Goal: Task Accomplishment & Management: Complete application form

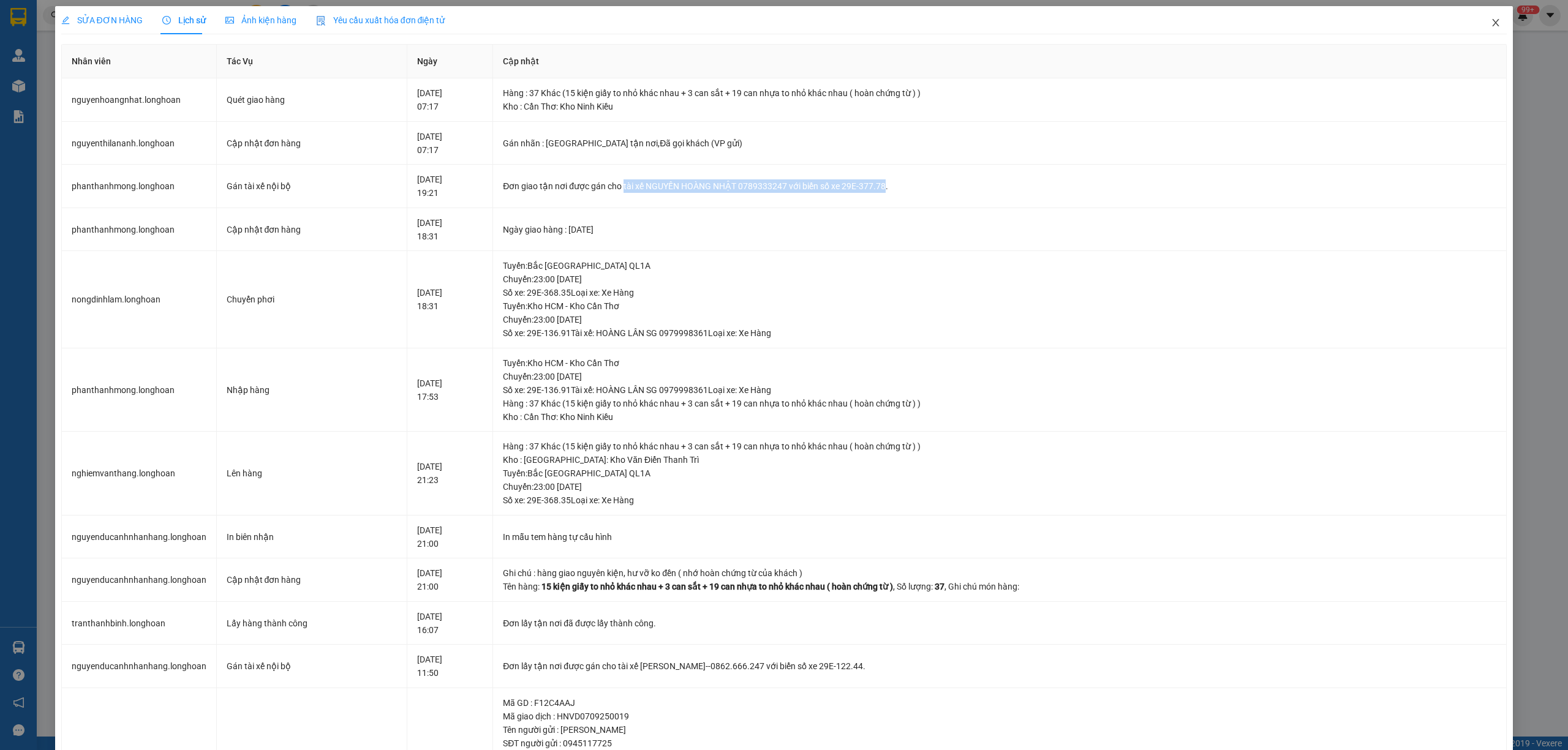
click at [1491, 20] on icon "close" at bounding box center [1495, 22] width 10 height 10
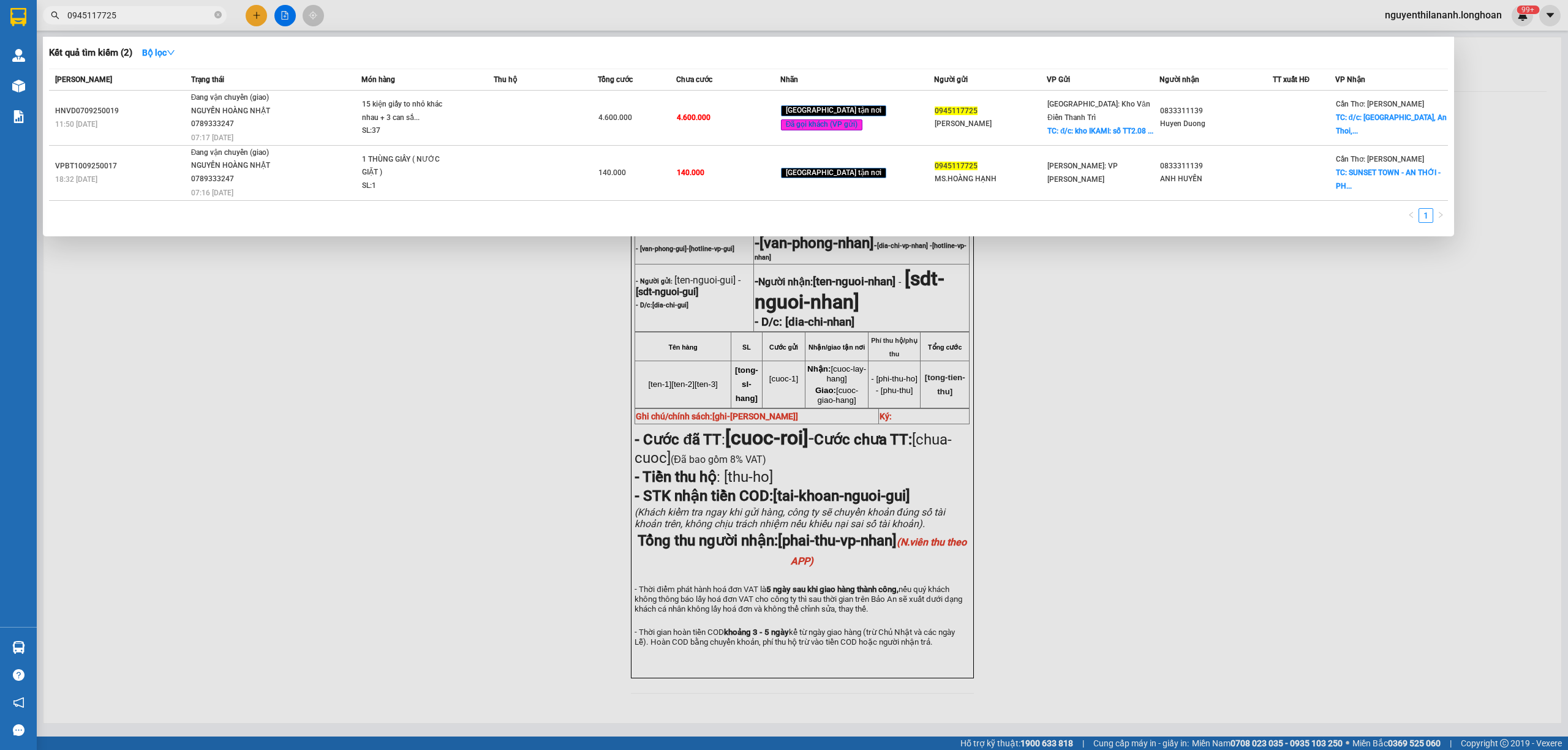
click at [175, 13] on input "0945117725" at bounding box center [139, 15] width 145 height 14
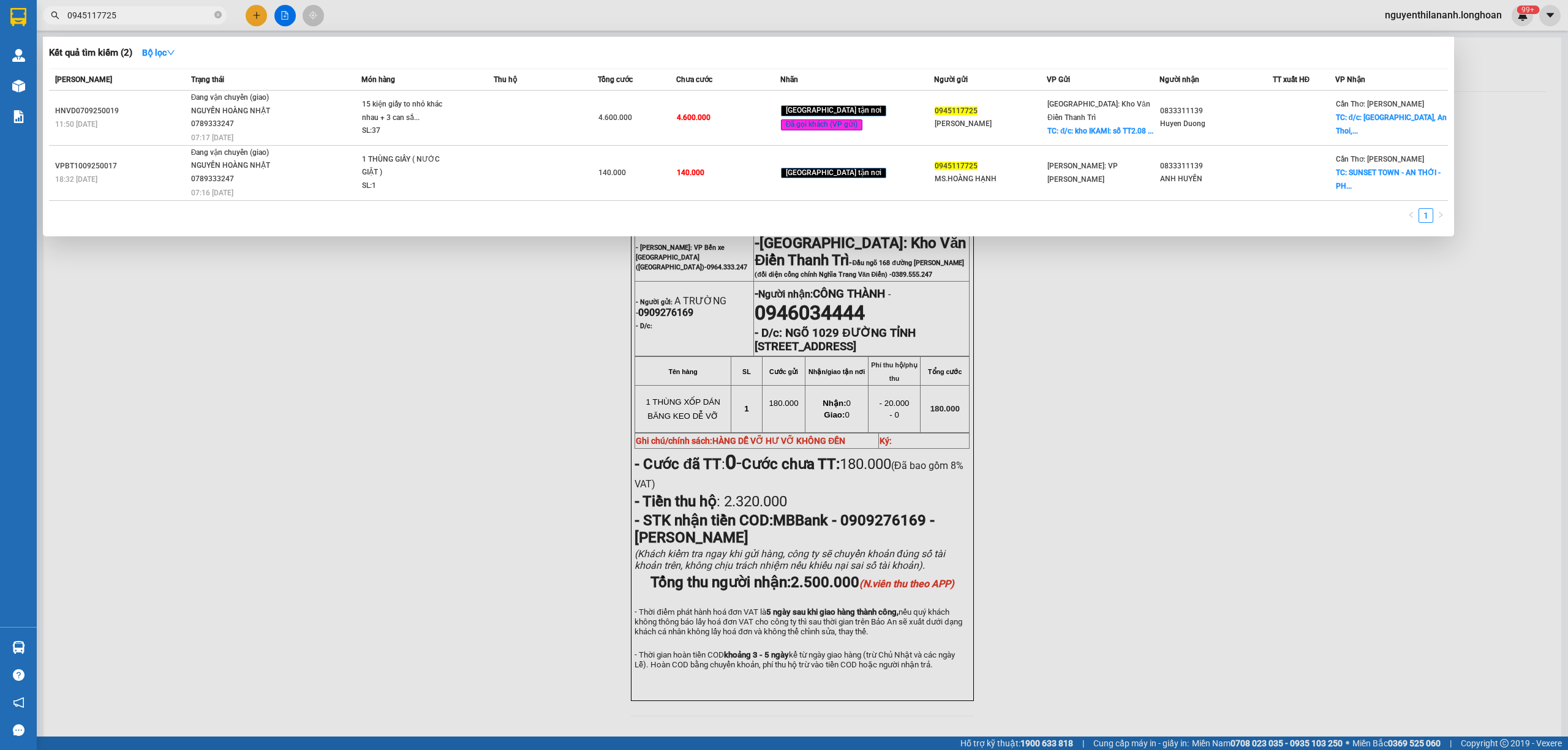
click at [175, 13] on input "0945117725" at bounding box center [139, 15] width 145 height 14
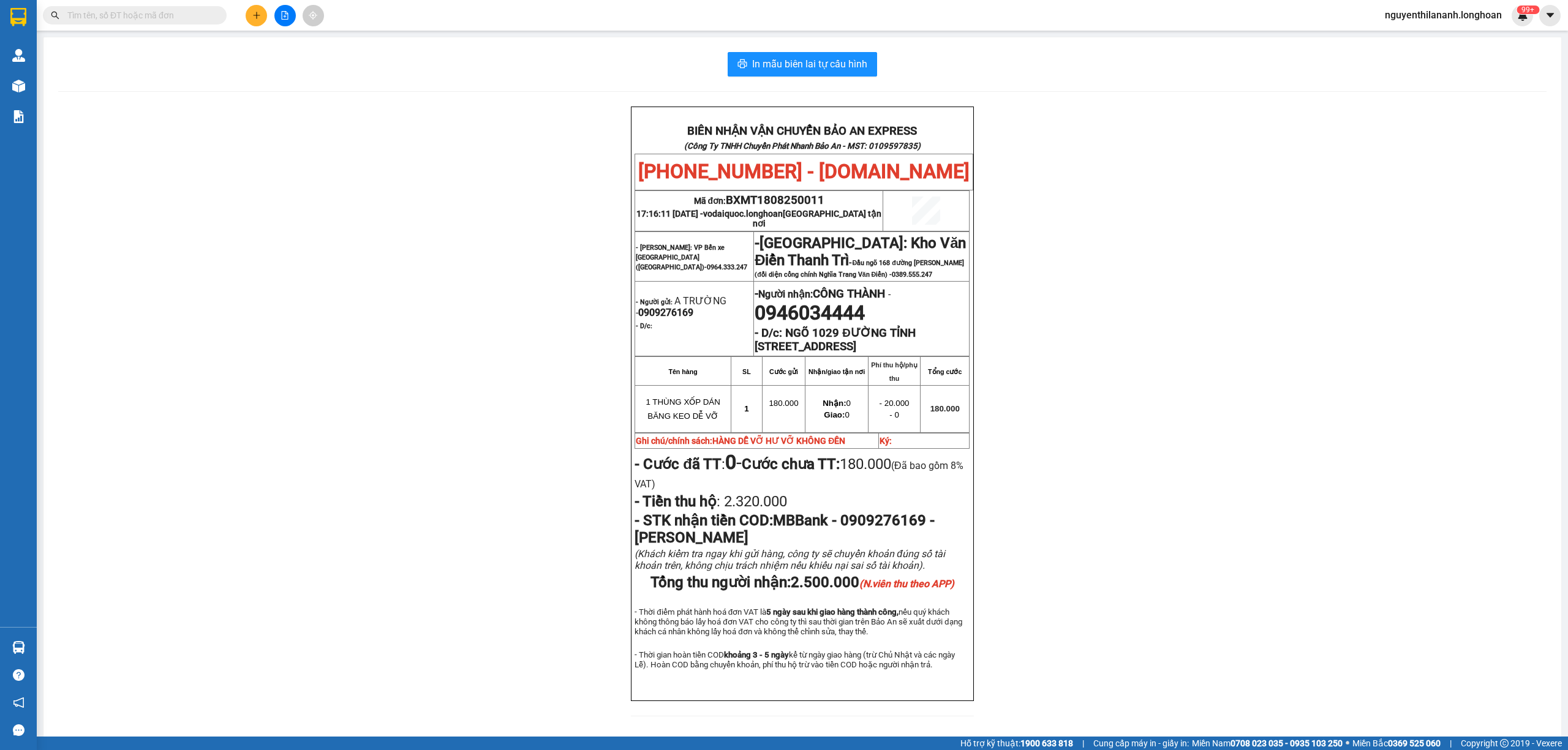
paste input "0986199408"
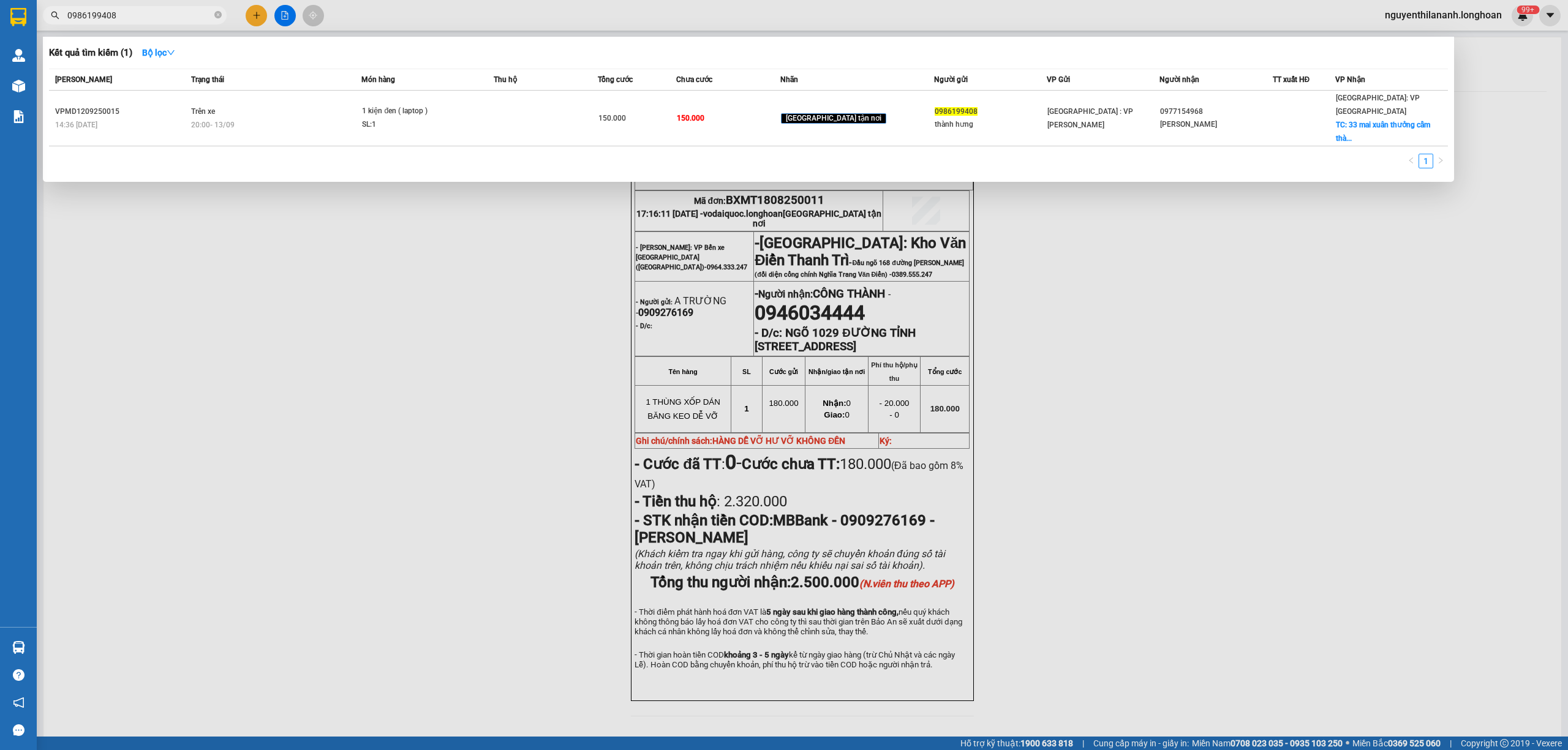
type input "0986199408"
click at [185, 13] on input "0986199408" at bounding box center [139, 15] width 145 height 14
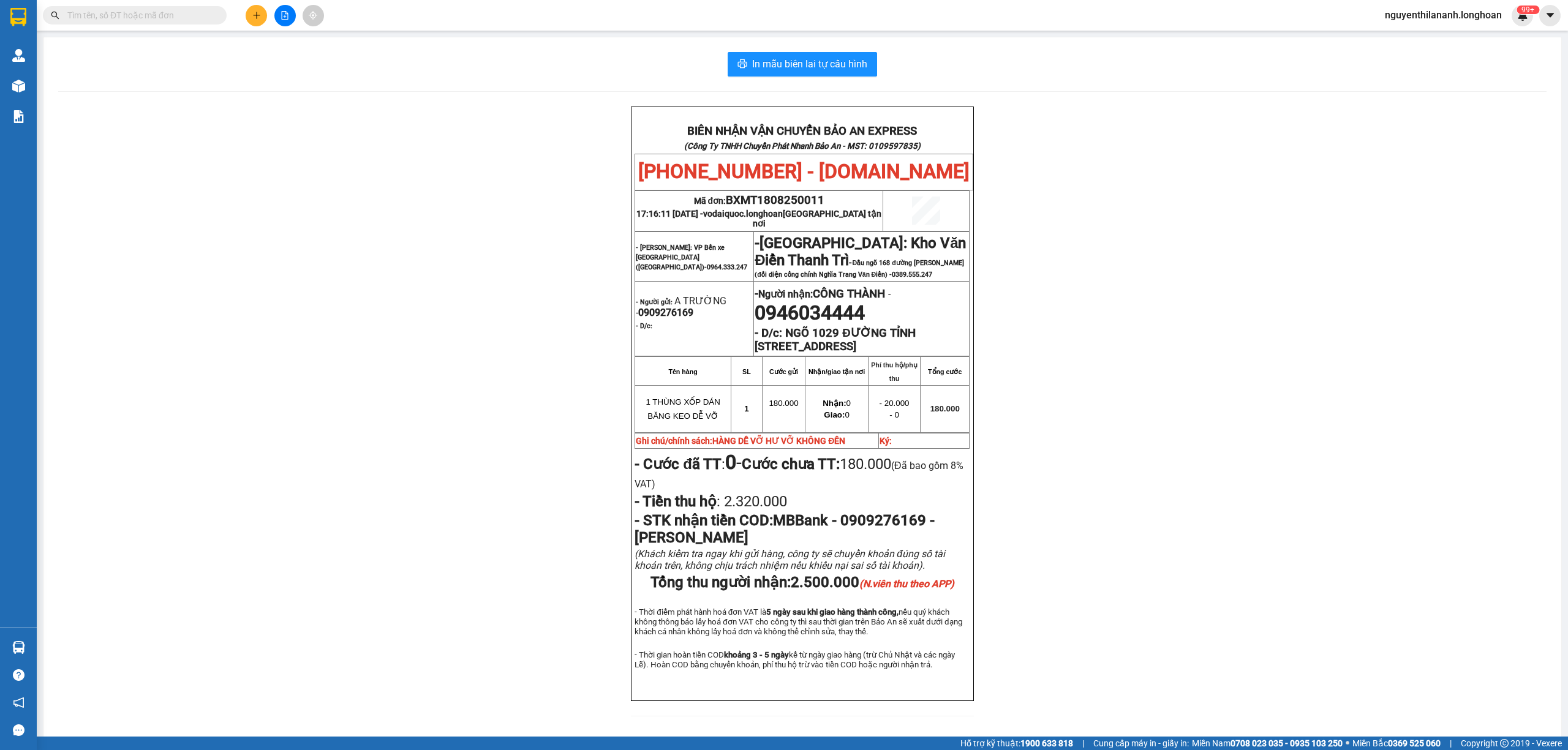
paste input "0982141385"
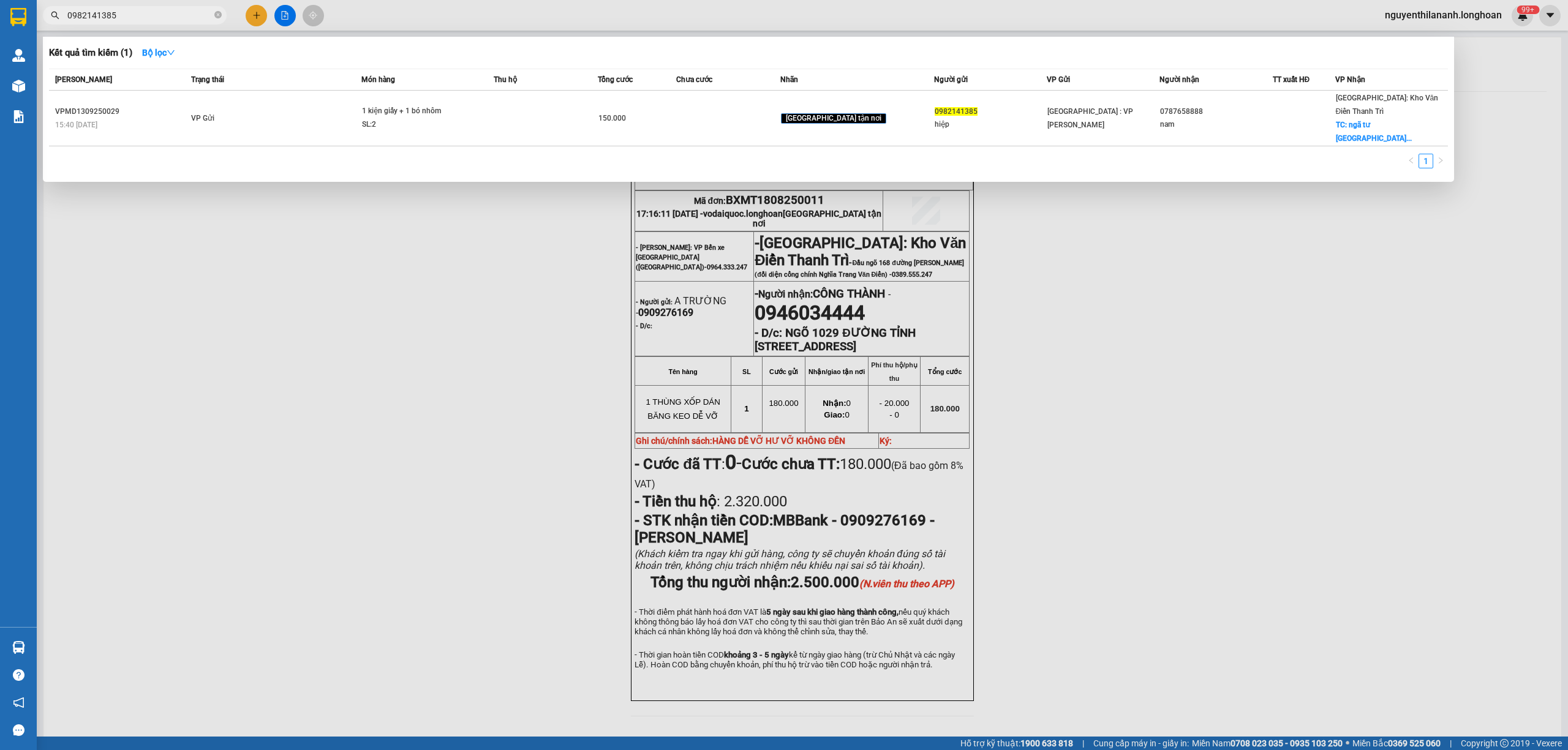
type input "0982141385"
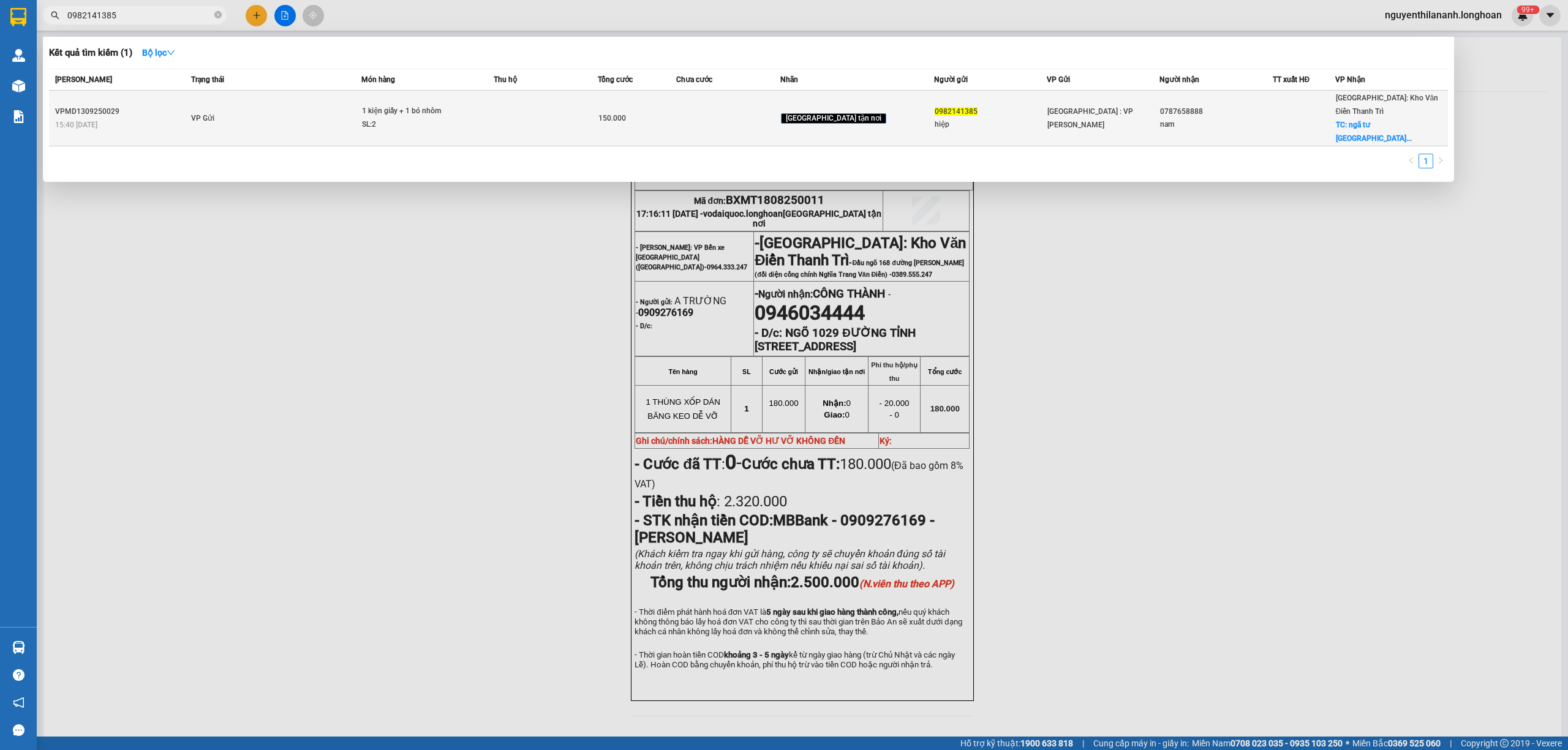
click at [118, 118] on div "15:40 [DATE]" at bounding box center [121, 125] width 132 height 14
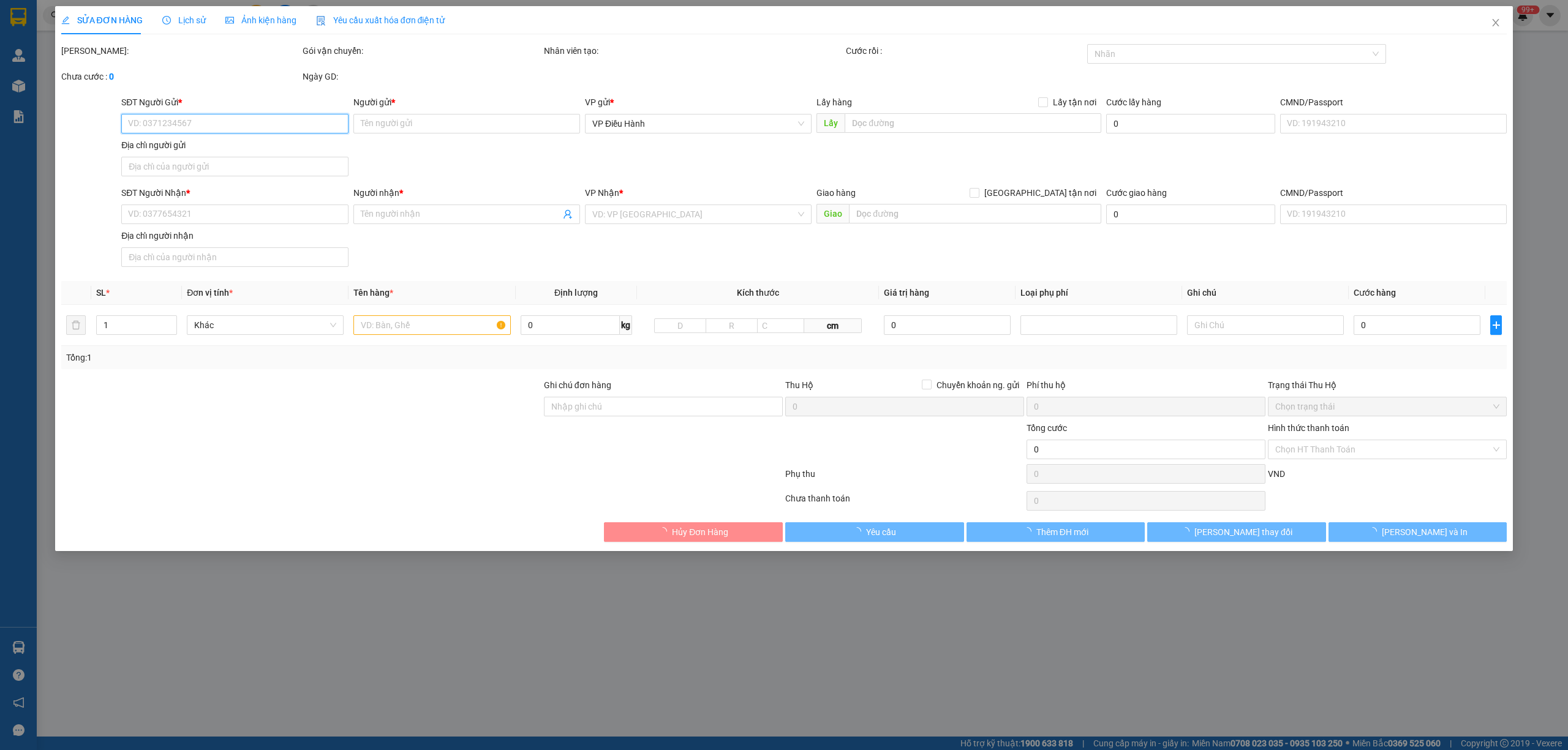
type input "0982141385"
type input "hiệp"
type input "0787658888"
type input "nam"
checkbox input "true"
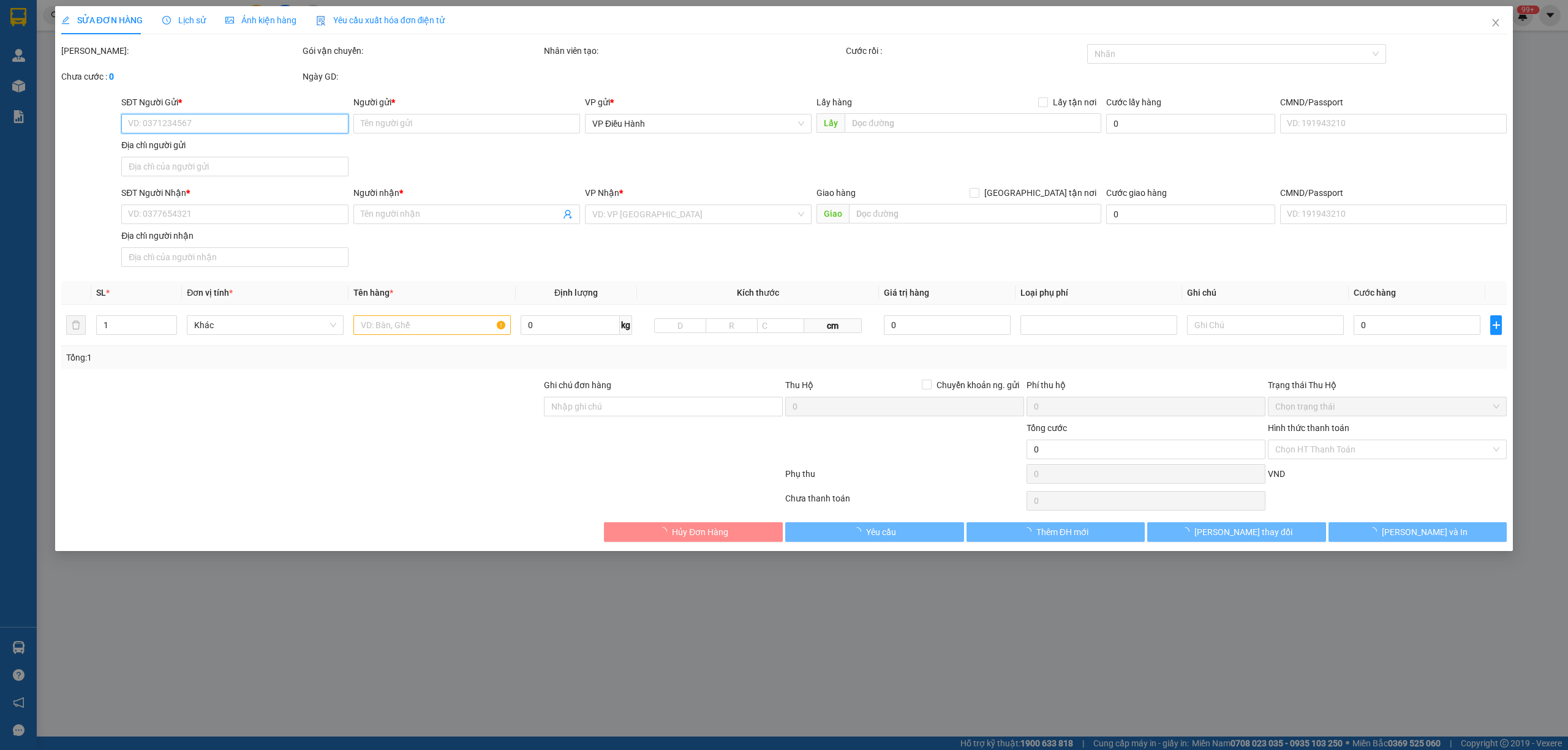
type input "ngã tư [GEOGRAPHIC_DATA]"
type input "150.000"
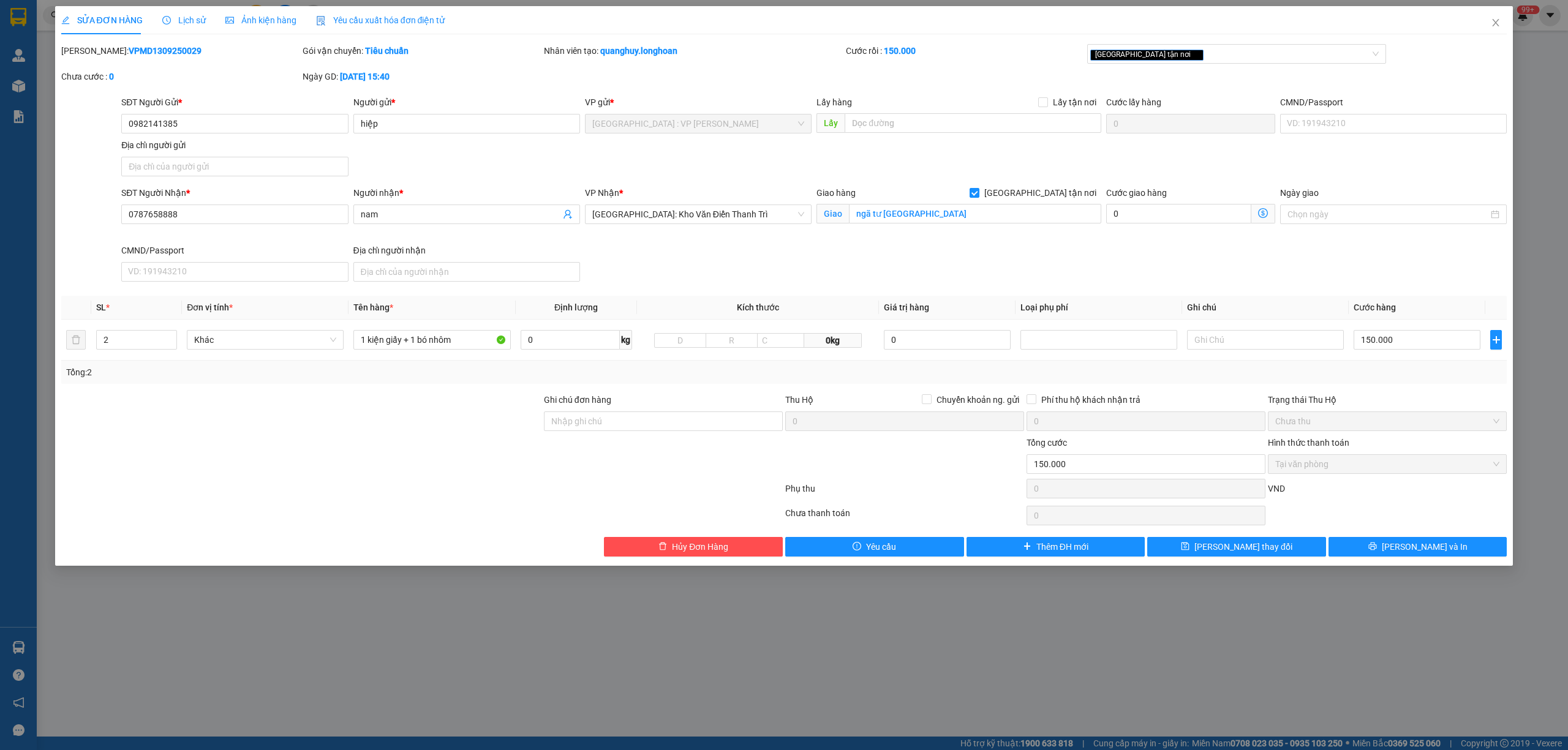
drag, startPoint x: 164, startPoint y: 50, endPoint x: 94, endPoint y: 54, distance: 70.1
click at [129, 54] on b "VPMD1309250029" at bounding box center [165, 51] width 73 height 10
copy b "VPMD1309250029"
click at [1495, 22] on icon "close" at bounding box center [1495, 23] width 7 height 8
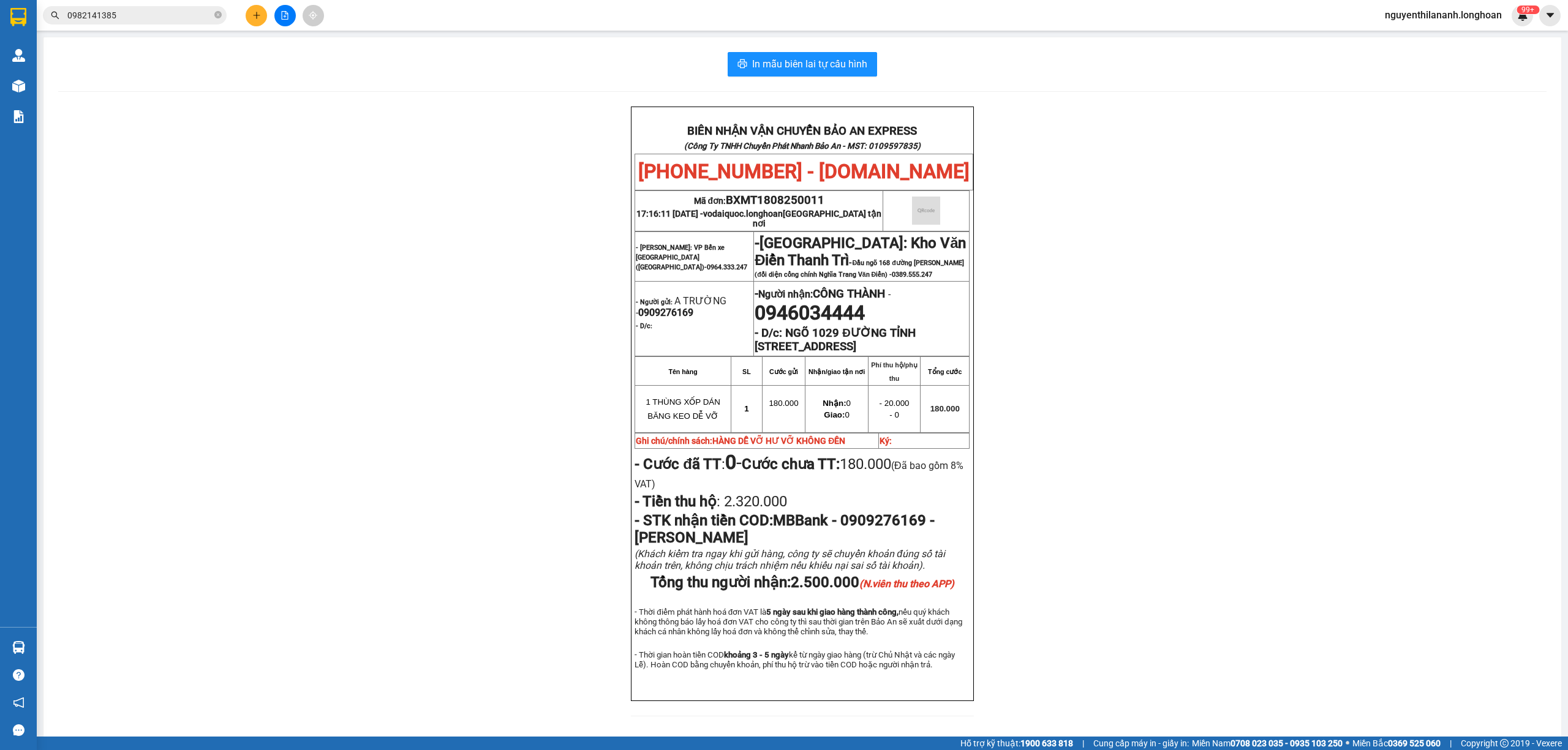
click at [157, 13] on input "0982141385" at bounding box center [139, 15] width 145 height 14
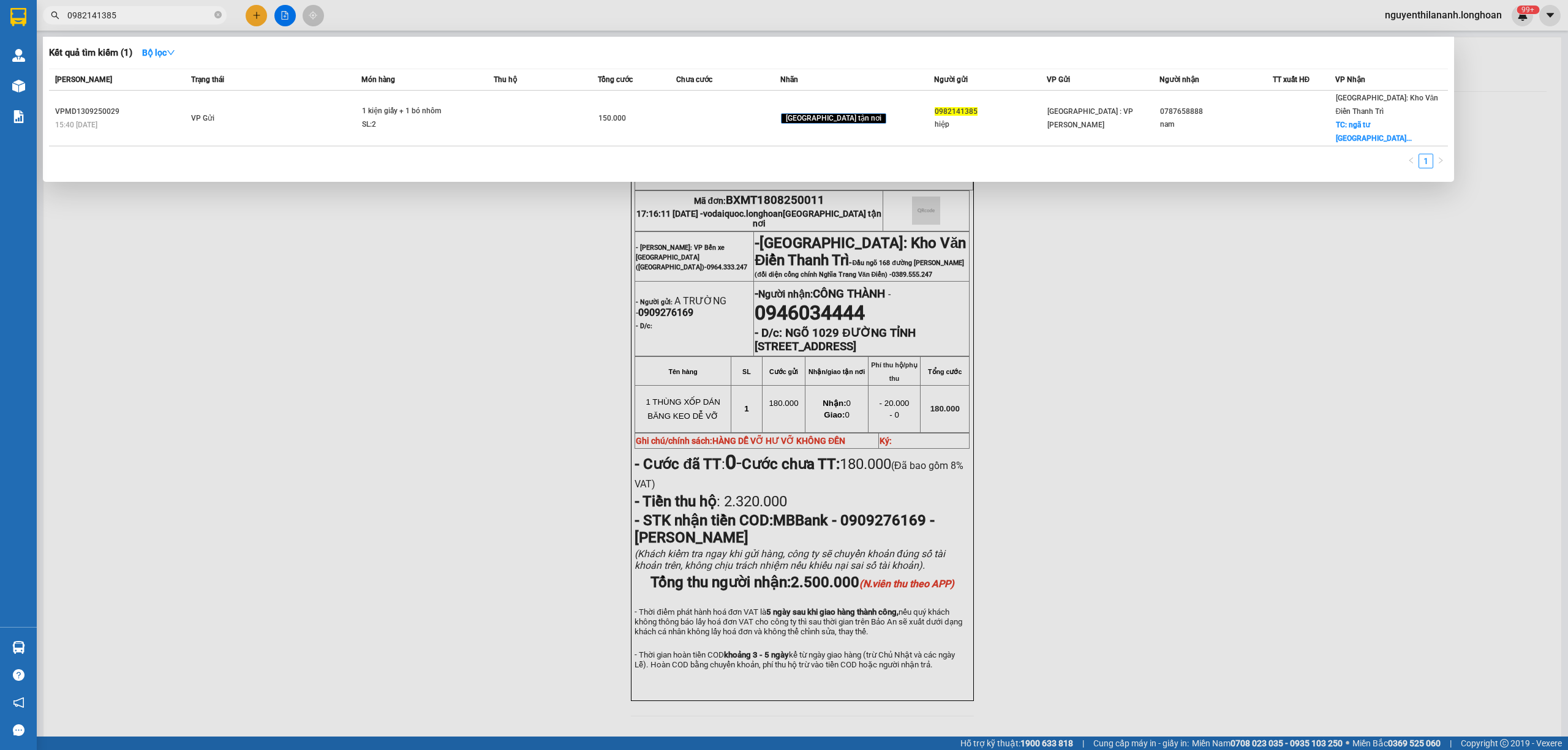
click at [157, 13] on input "0982141385" at bounding box center [139, 15] width 145 height 14
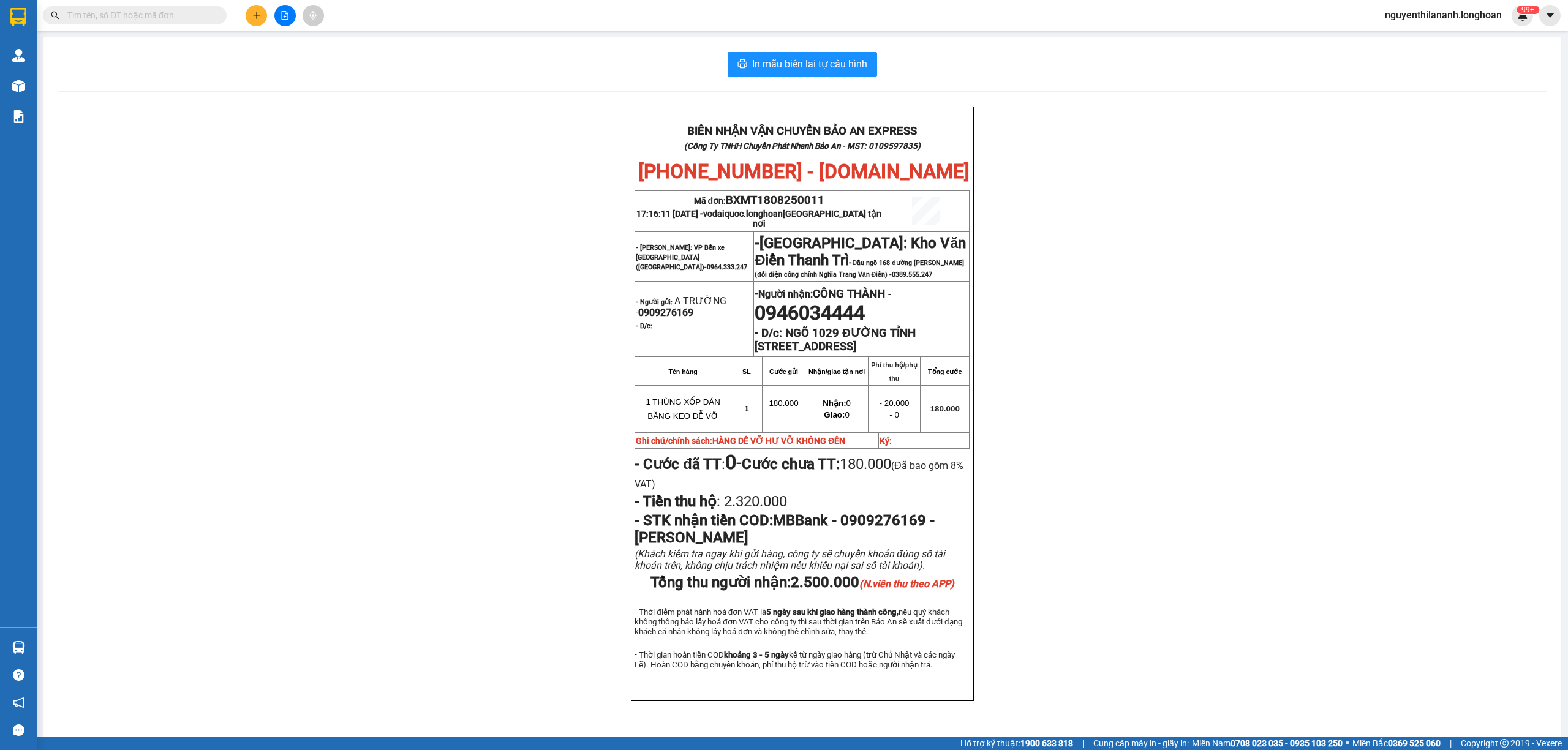
paste input "0975384618"
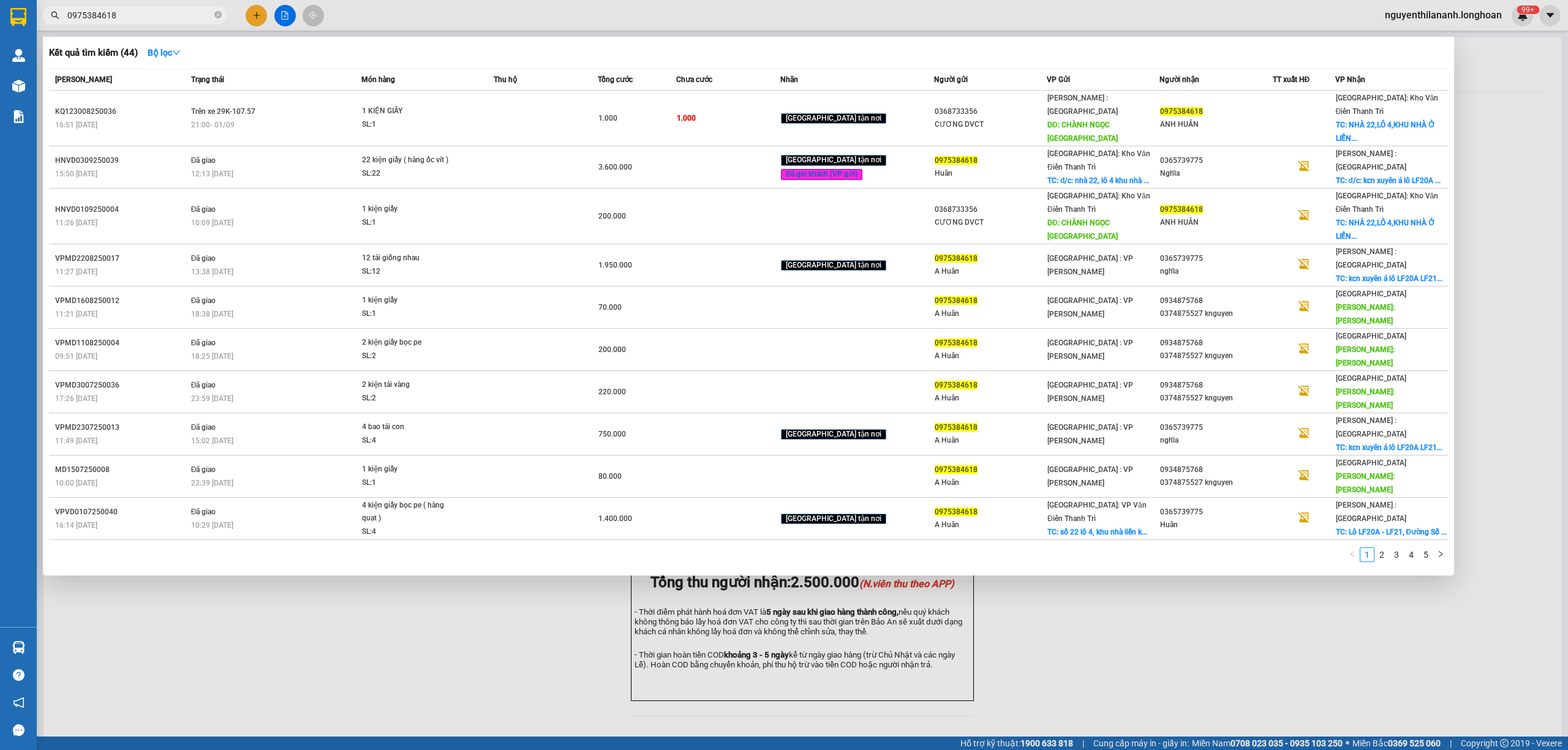
type input "0975384618"
click at [172, 17] on input "0975384618" at bounding box center [139, 15] width 145 height 14
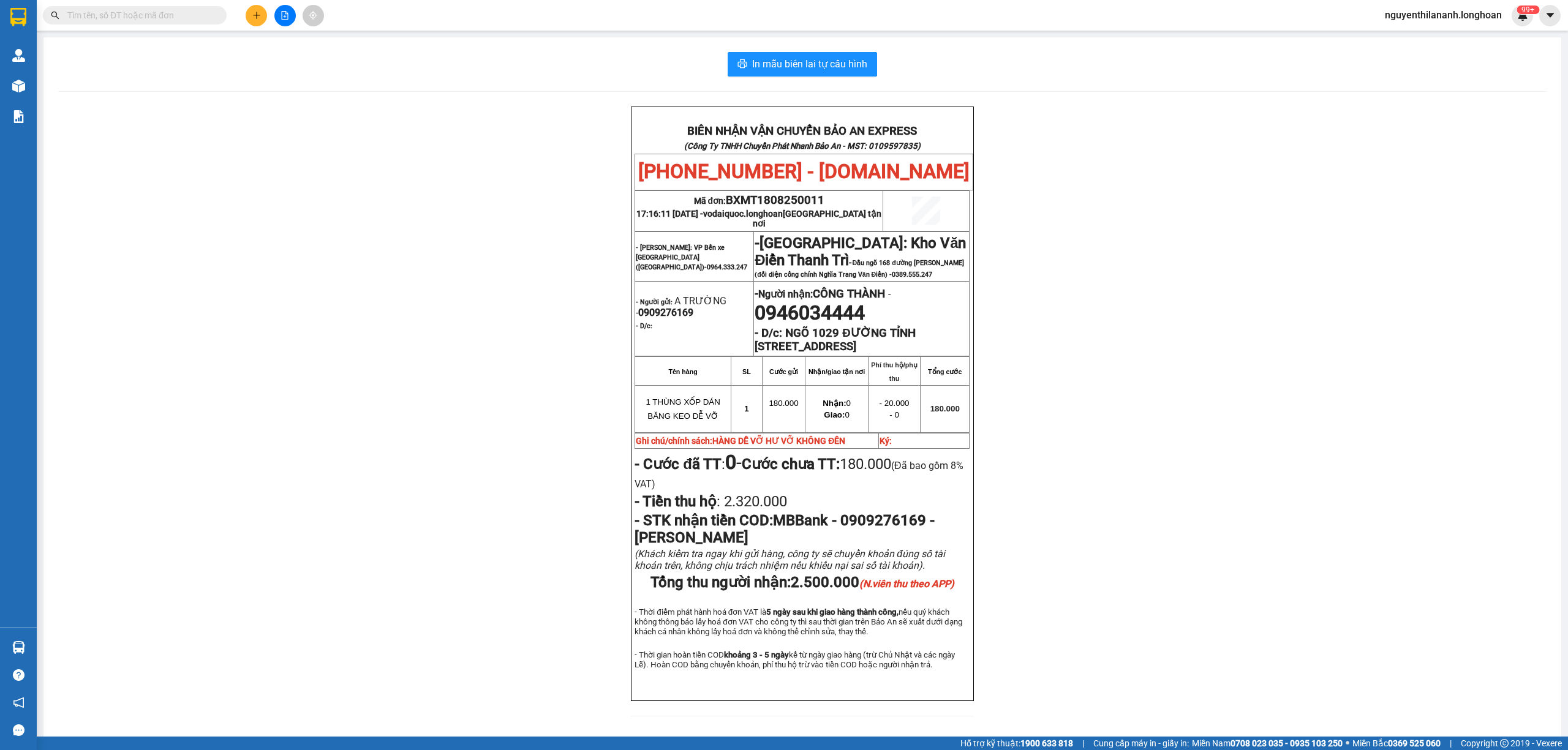
paste input "0822122001"
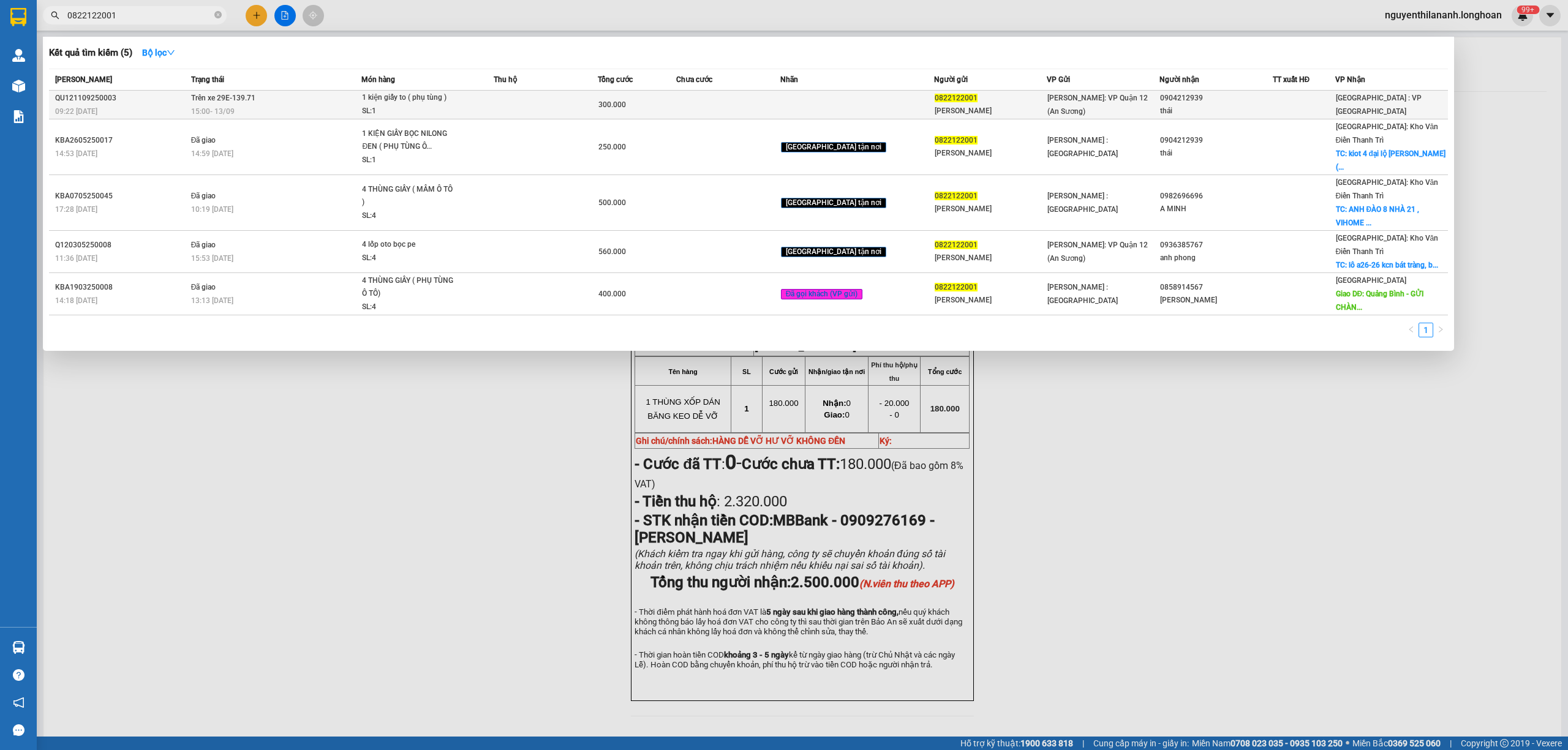
type input "0822122001"
click at [145, 101] on div "QU121109250003" at bounding box center [121, 98] width 132 height 13
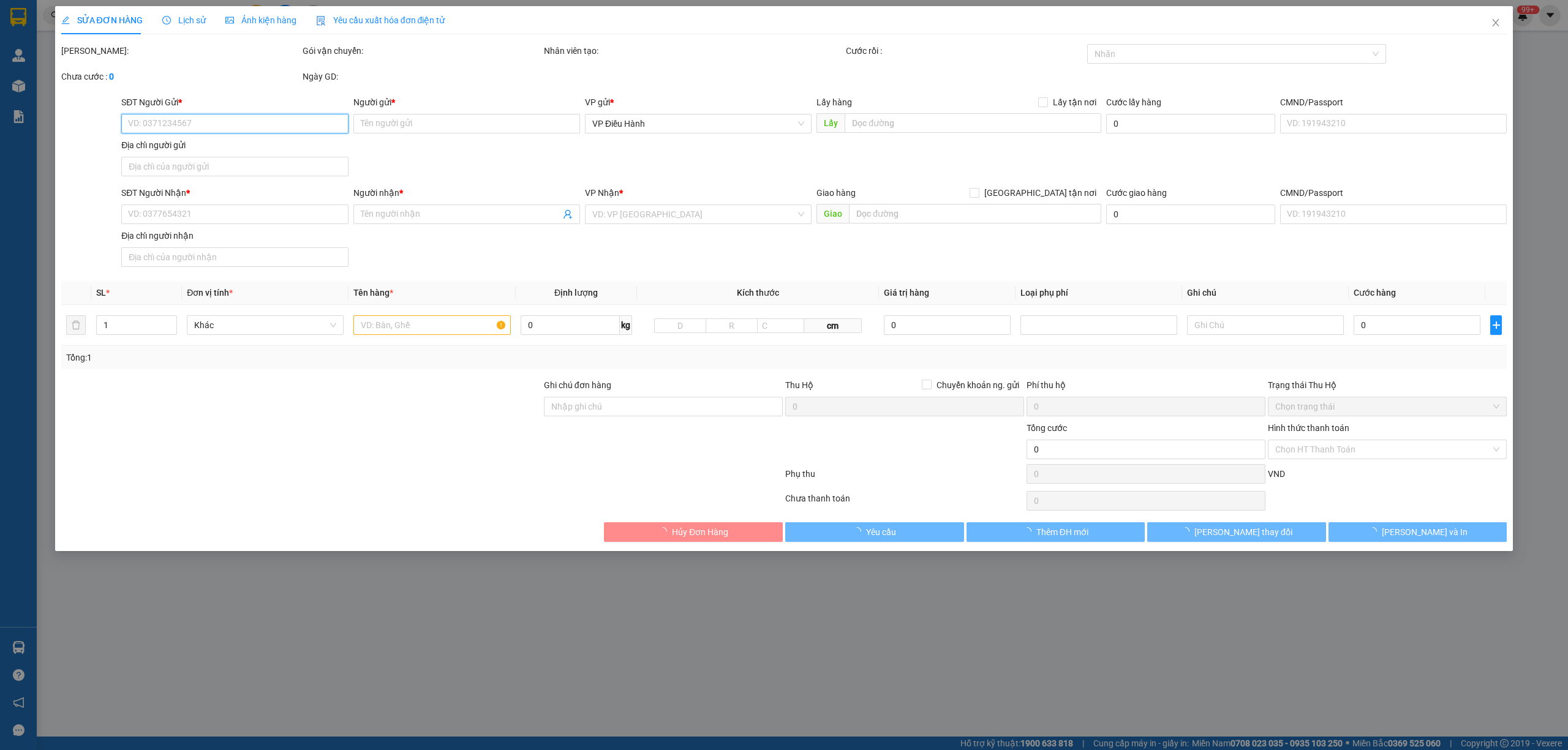
type input "0822122001"
type input "[PERSON_NAME]"
type input "0904212939"
type input "thái"
type input "nhận theo kiện - hư hỏng ko chịu trách nhiệm"
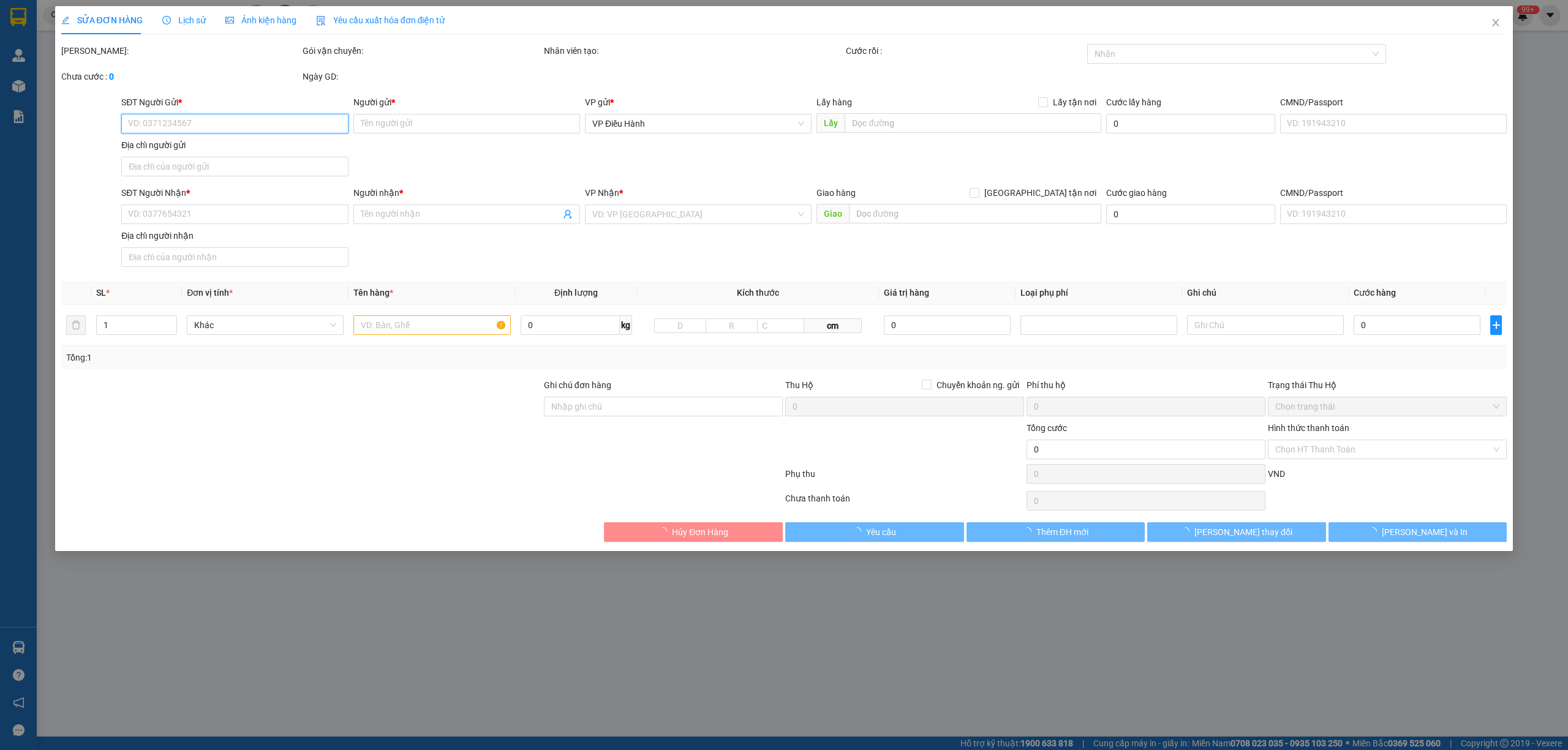
type input "300.000"
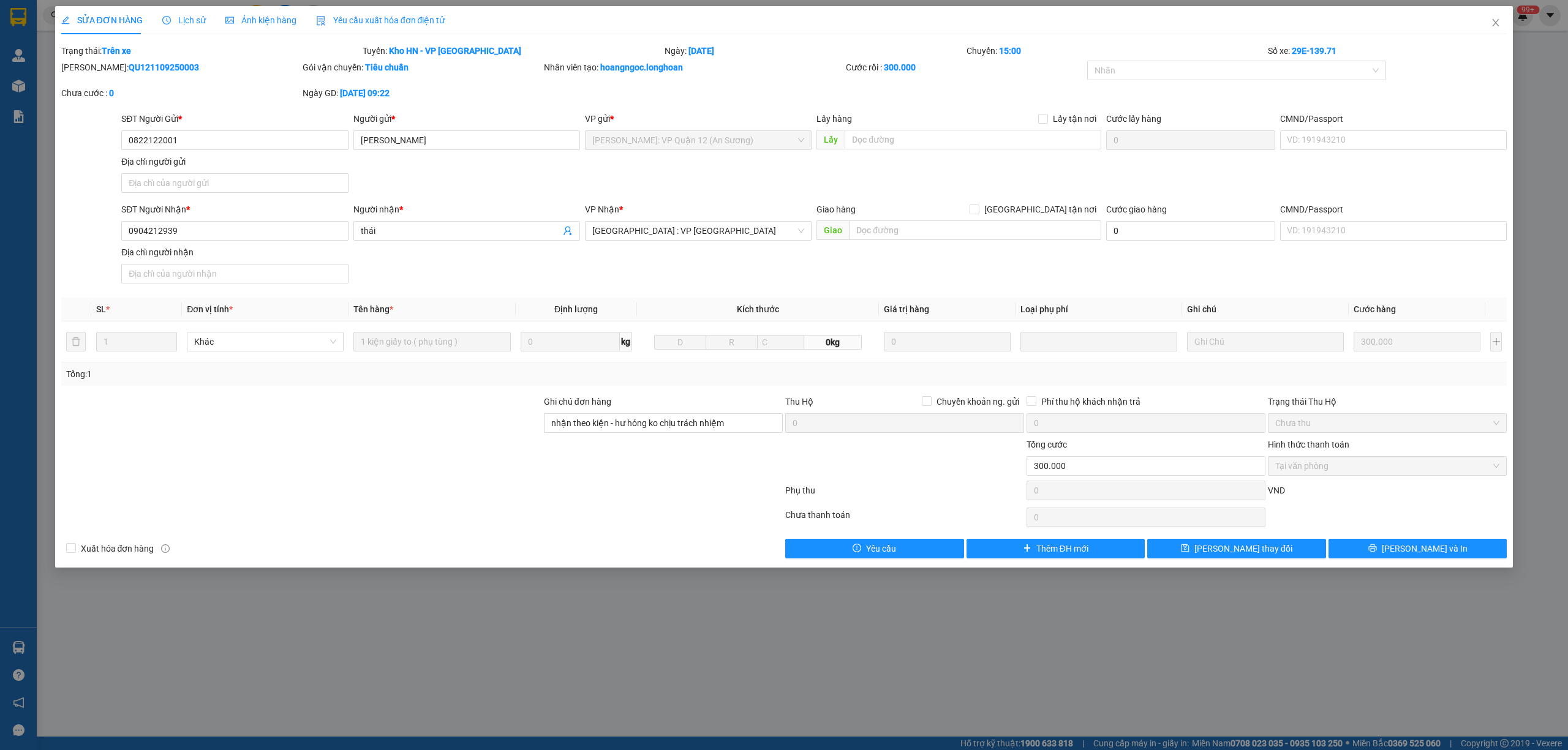
click at [175, 15] on span "Lịch sử" at bounding box center [183, 20] width 43 height 10
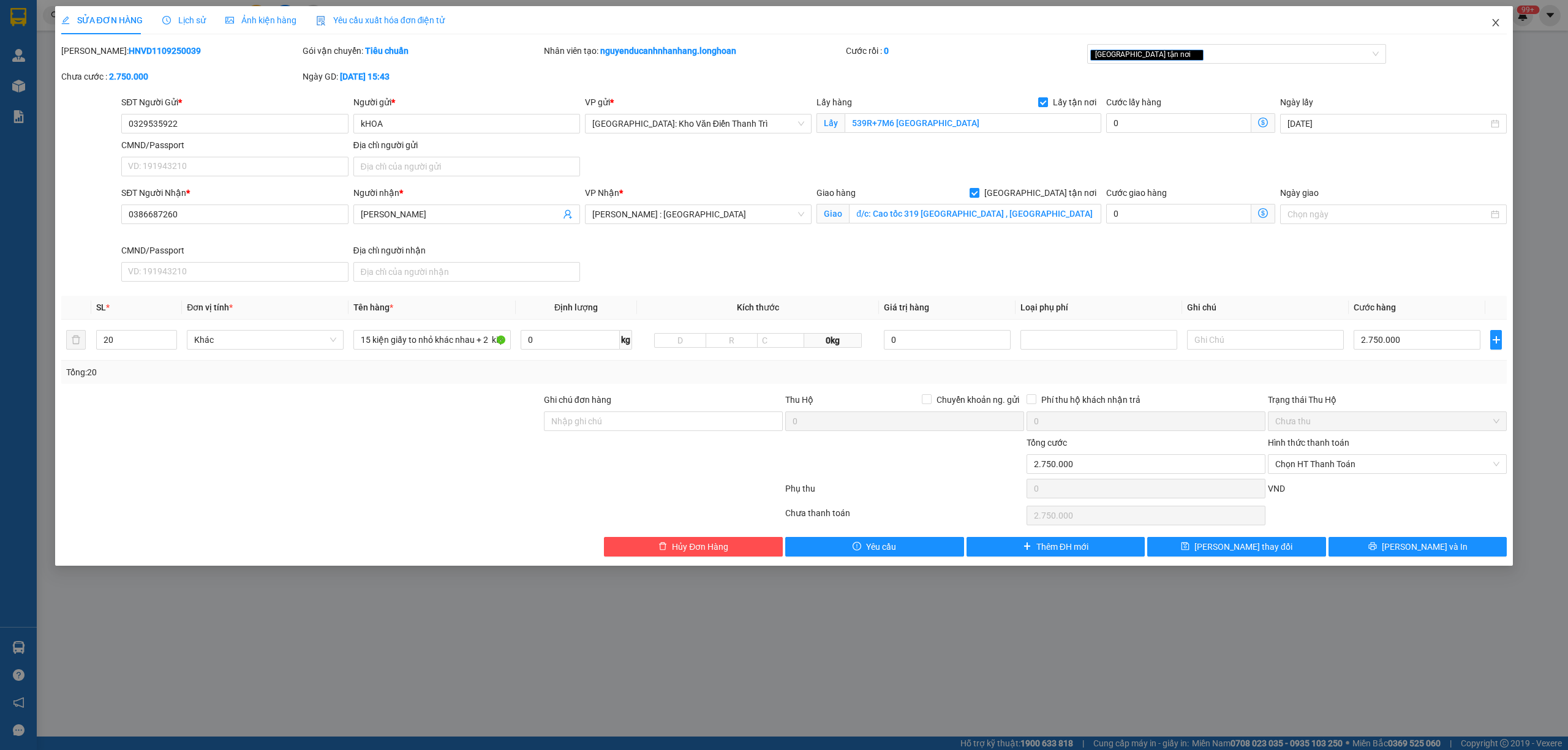
drag, startPoint x: 1502, startPoint y: 16, endPoint x: 1003, endPoint y: 35, distance: 499.4
click at [1492, 18] on span "Close" at bounding box center [1495, 23] width 34 height 34
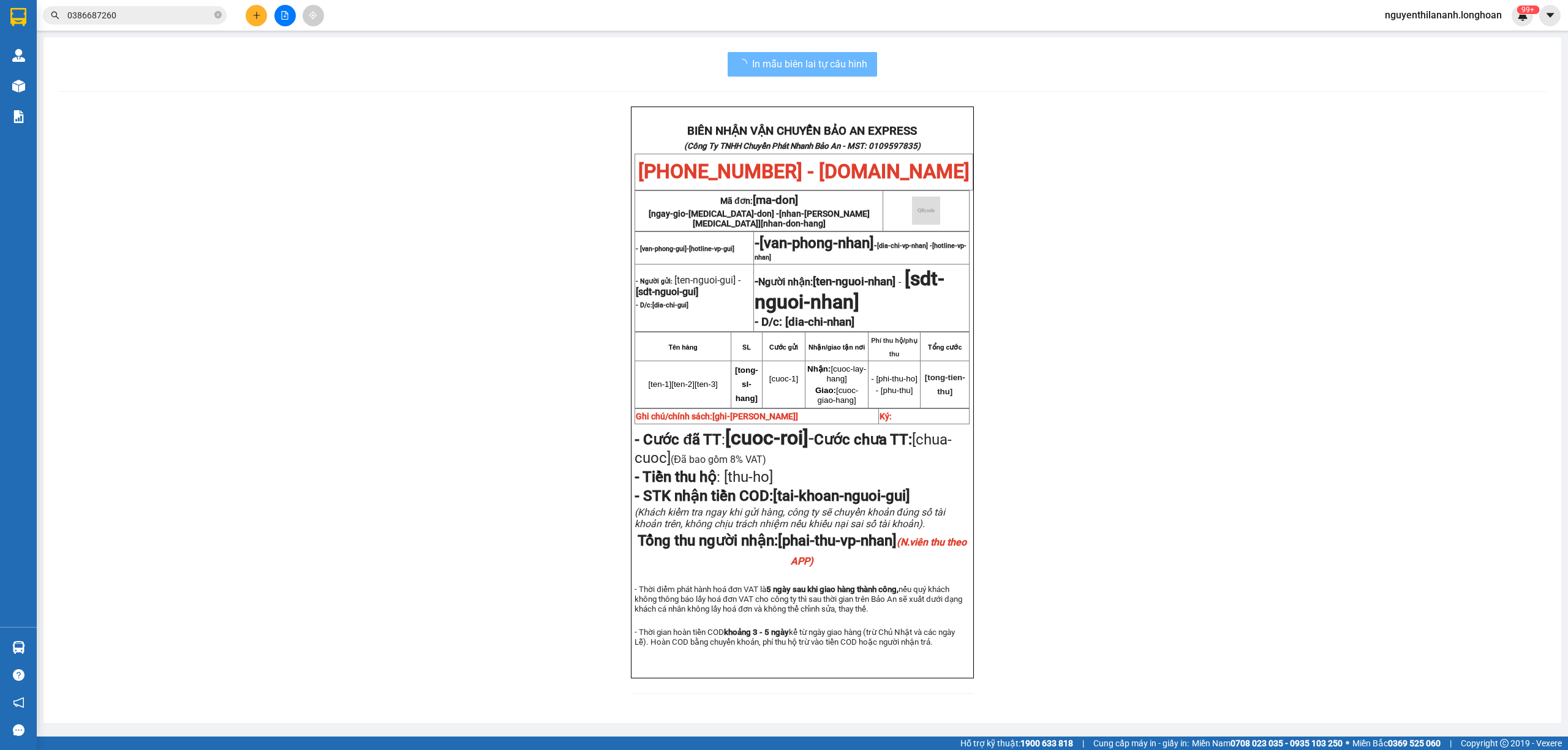
click at [194, 14] on input "0386687260" at bounding box center [139, 15] width 145 height 14
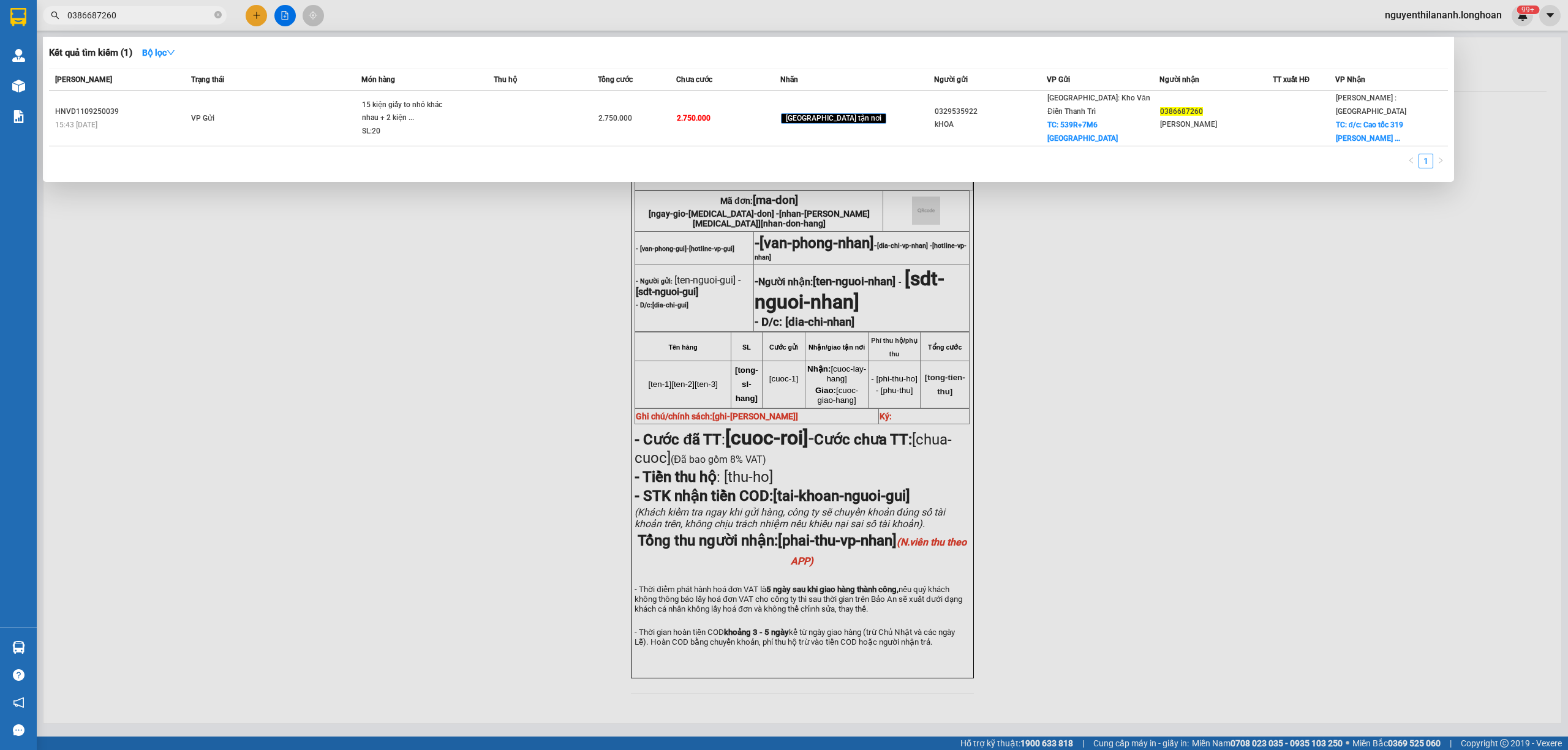
click at [194, 14] on input "0386687260" at bounding box center [139, 15] width 145 height 14
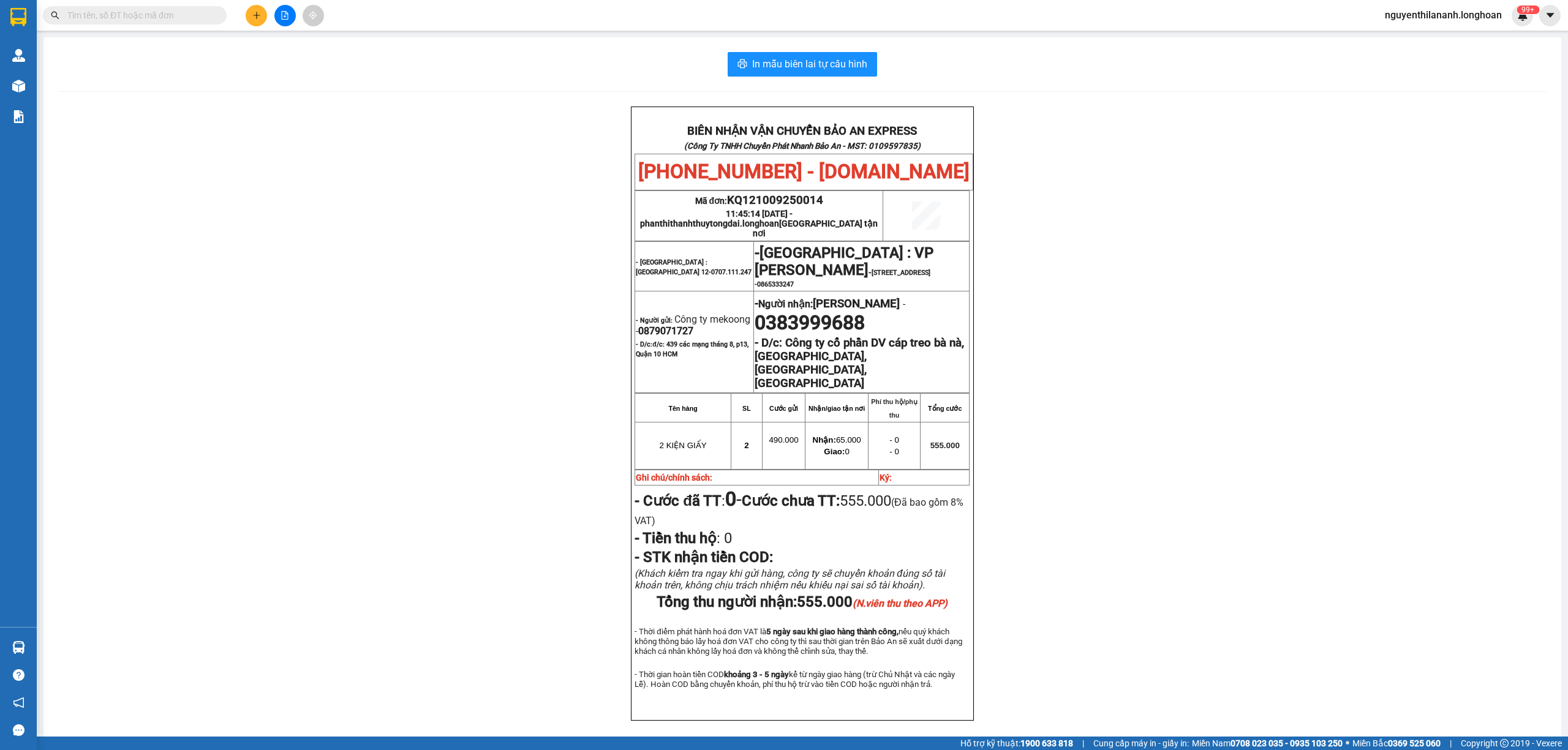
paste input "0563833666"
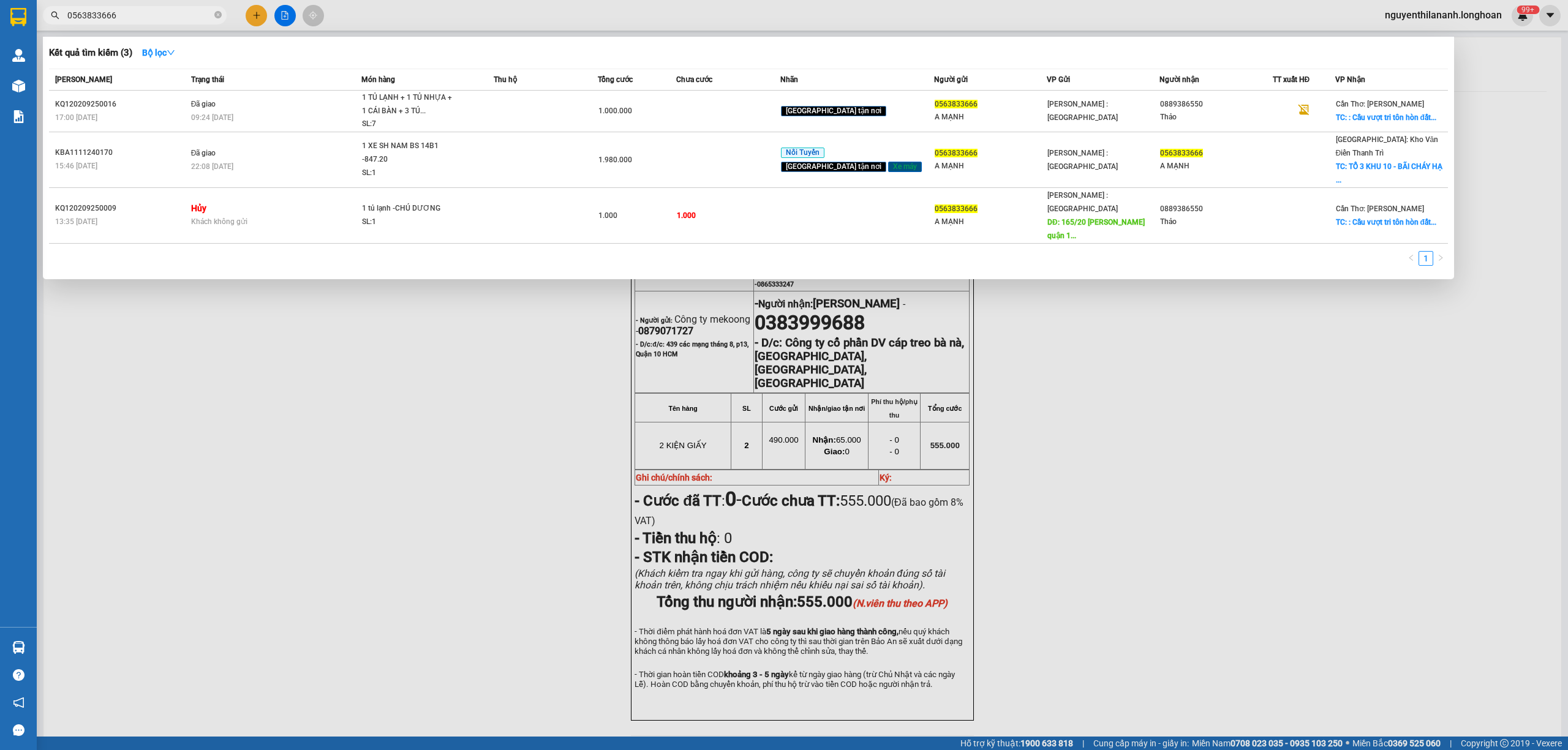
type input "0563833666"
click at [142, 20] on input "0563833666" at bounding box center [139, 15] width 145 height 14
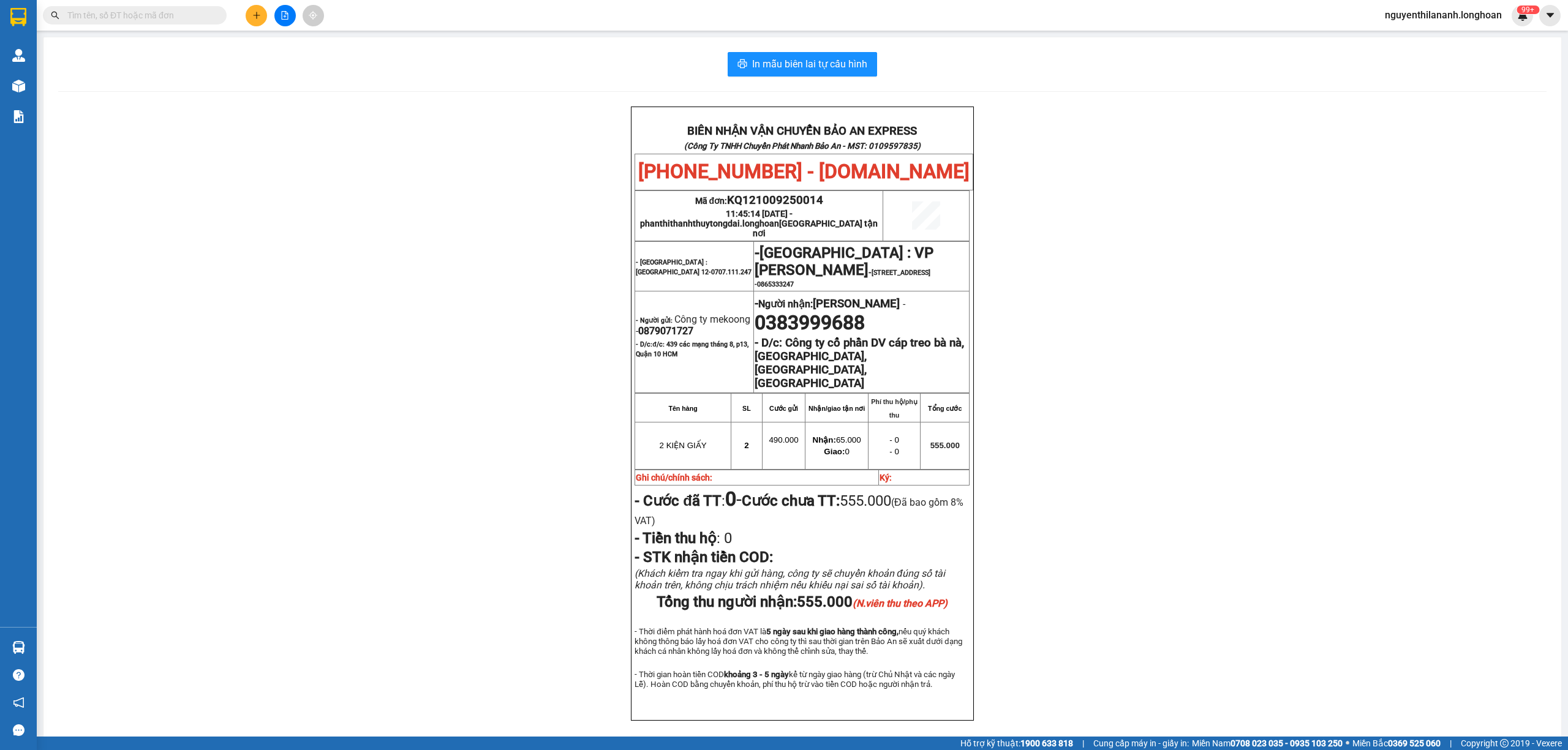
paste input "0963.719.291 ĐẠT"
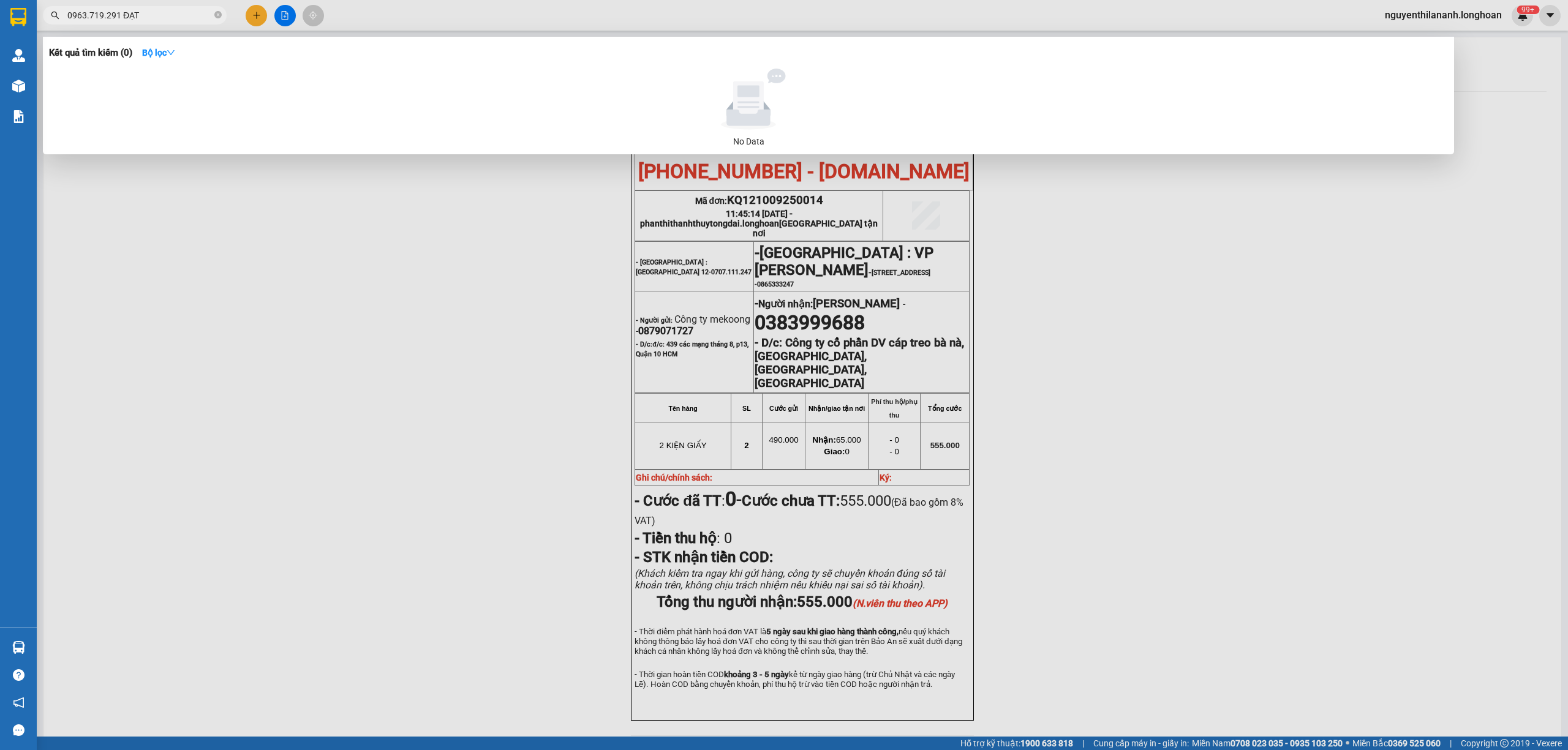
drag, startPoint x: 141, startPoint y: 20, endPoint x: 118, endPoint y: 22, distance: 23.1
click at [118, 22] on span "0963.719.291 ĐẠT" at bounding box center [135, 15] width 184 height 18
click at [107, 10] on input "0963.719.291" at bounding box center [139, 15] width 145 height 14
click at [91, 14] on input "0963.719291" at bounding box center [139, 15] width 145 height 14
type input "0963719291"
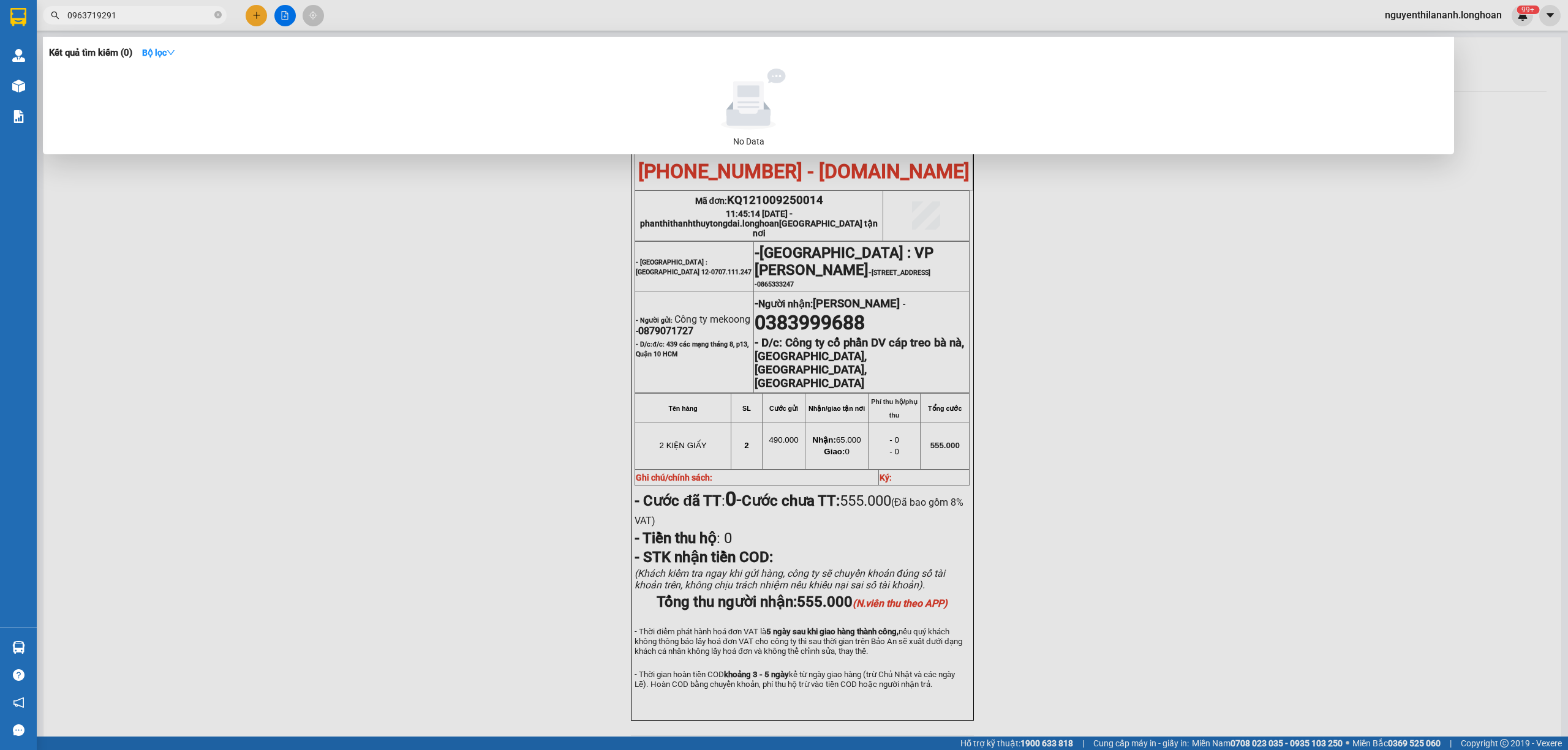
click at [195, 14] on input "0963719291" at bounding box center [139, 15] width 145 height 14
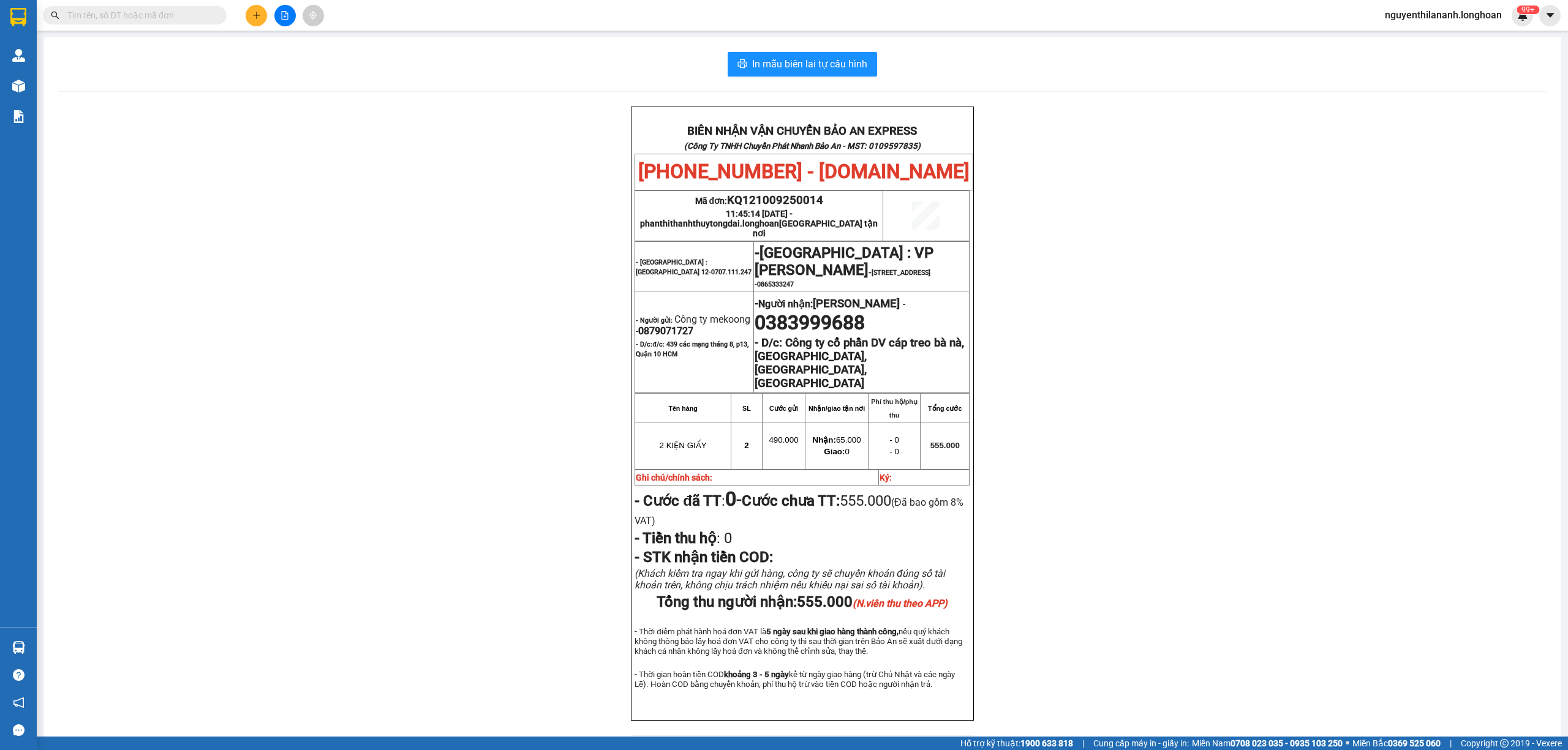
paste input "0903256365"
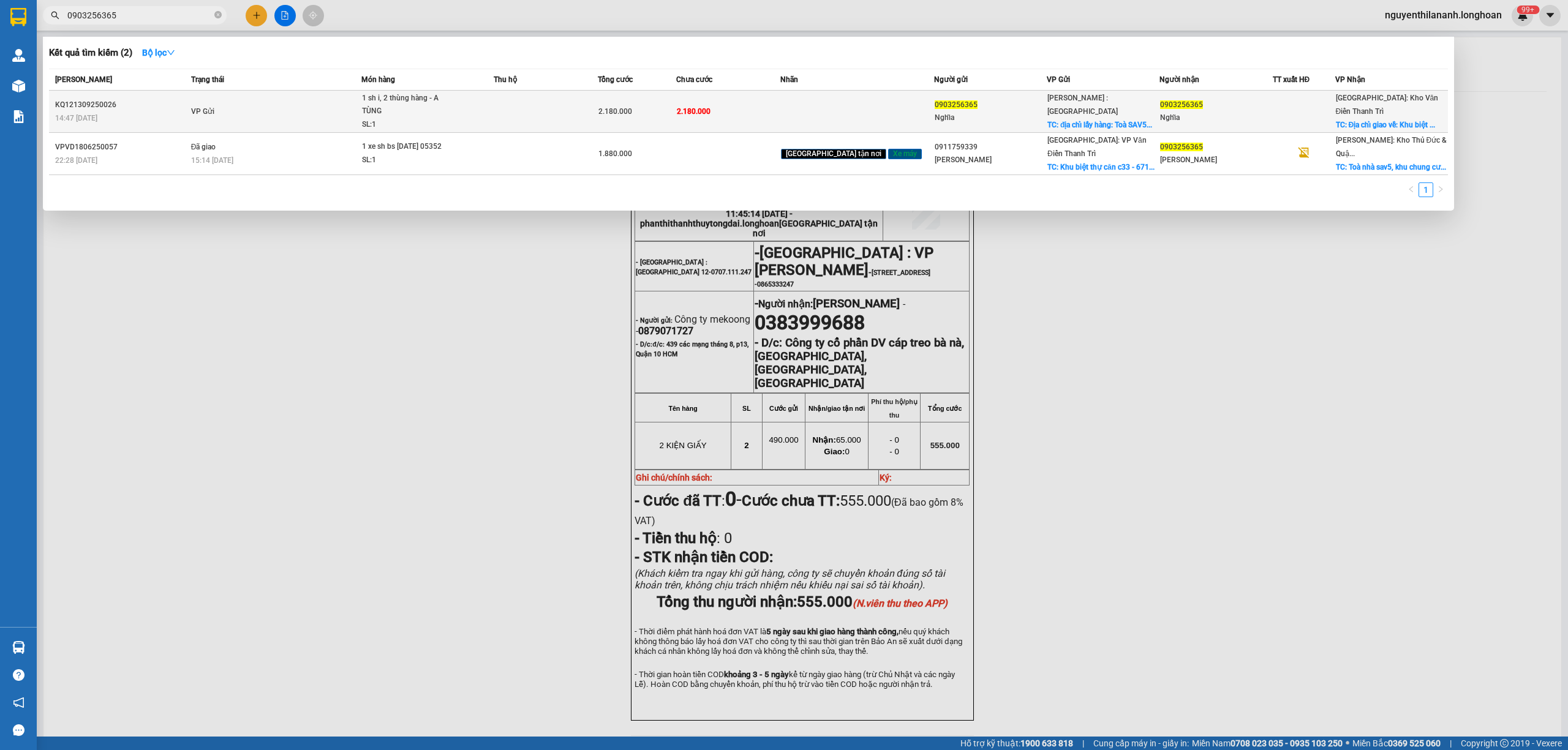
type input "0903256365"
click at [201, 110] on span "VP Gửi" at bounding box center [202, 111] width 23 height 8
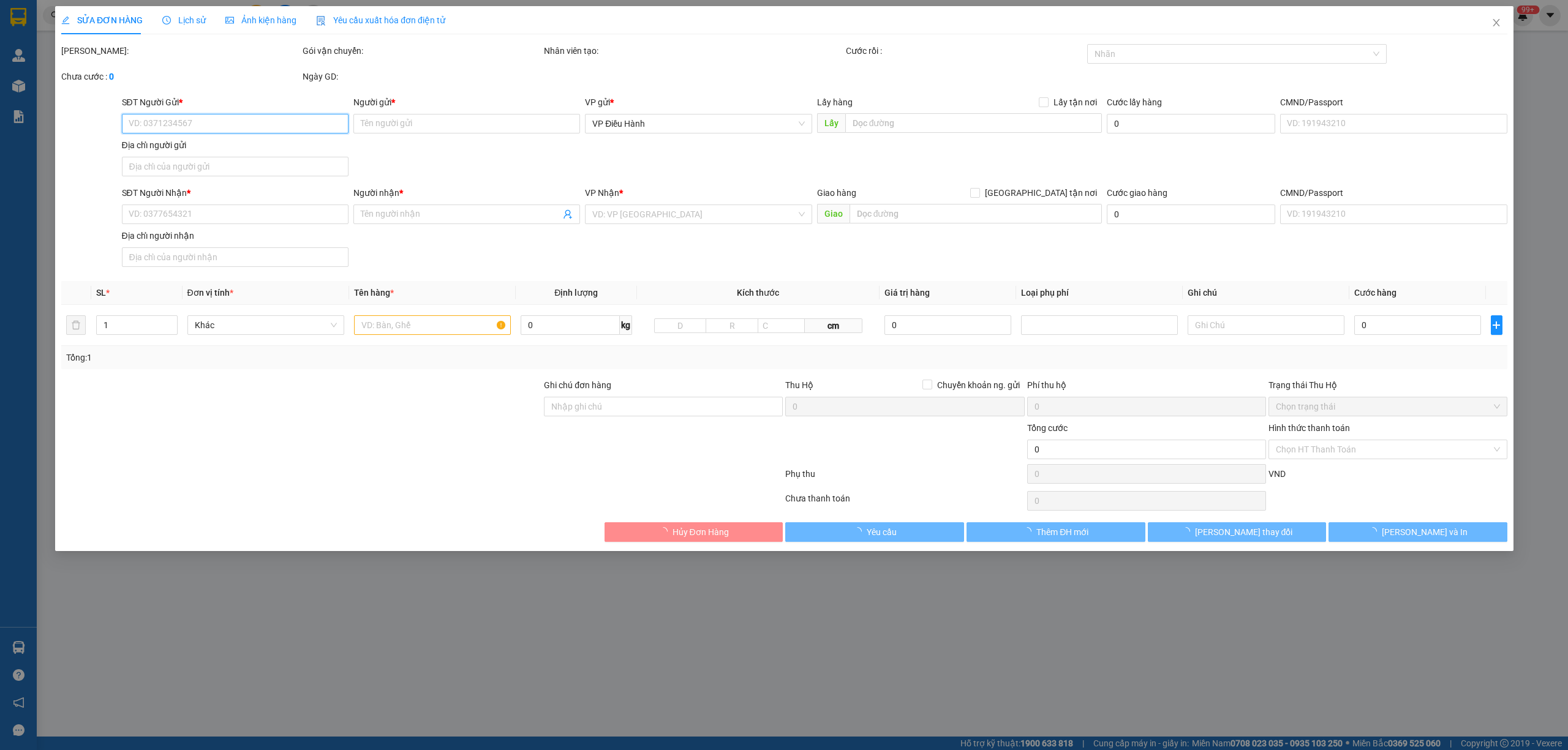
type input "0903256365"
type input "Nghĩa"
checkbox input "true"
type input "địa chỉ lấy hàng: Toà SAV5, The Sun Avenue, An Phú, Thủ Đức, TPHCM."
type input "0903256365"
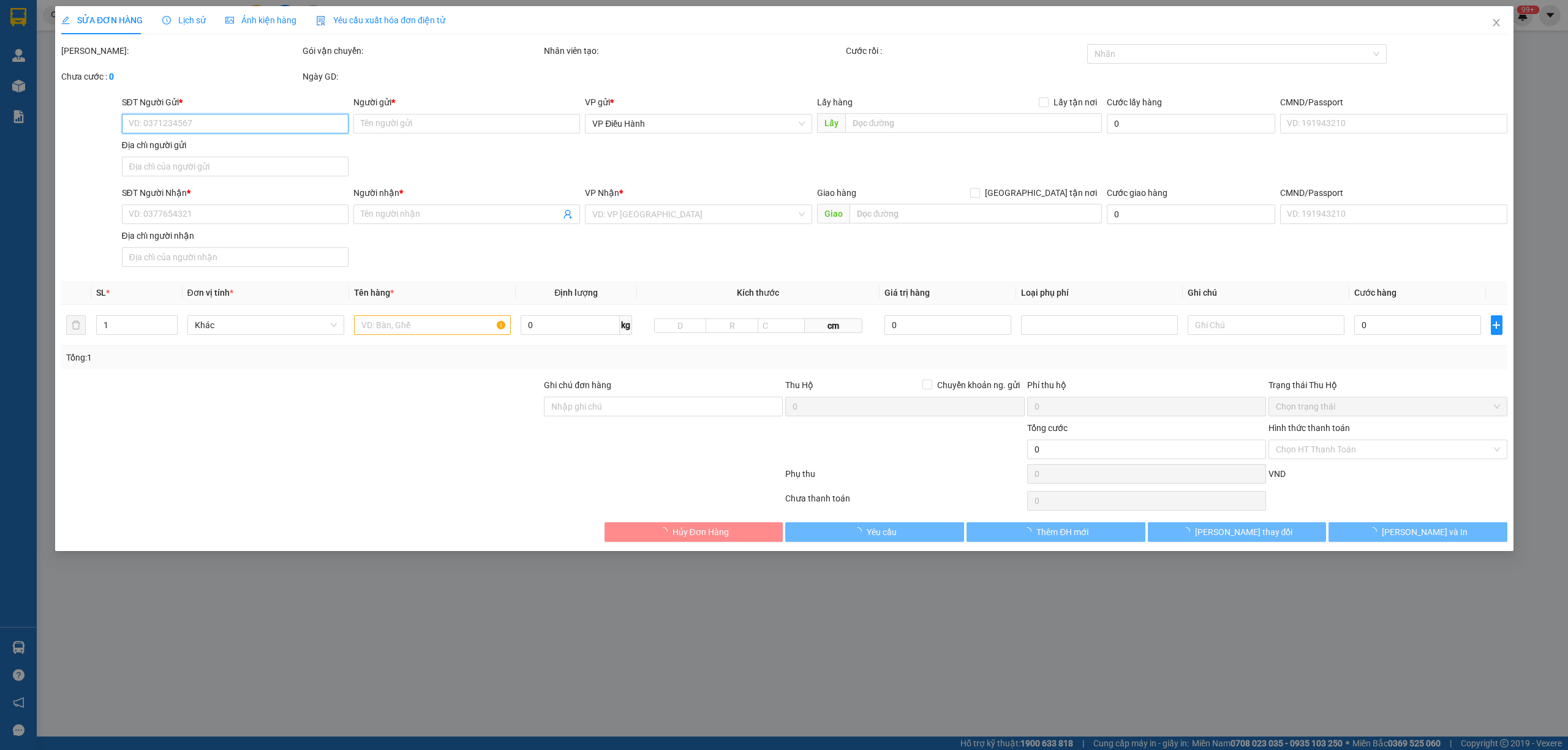
type input "Nghĩa"
checkbox input "true"
type input "Địa chỉ giao về: Khu biệt thự liền kề mặt sau chung cư 671 Hoàng Hoa Thám, Ngọc…"
type input "2.180.000"
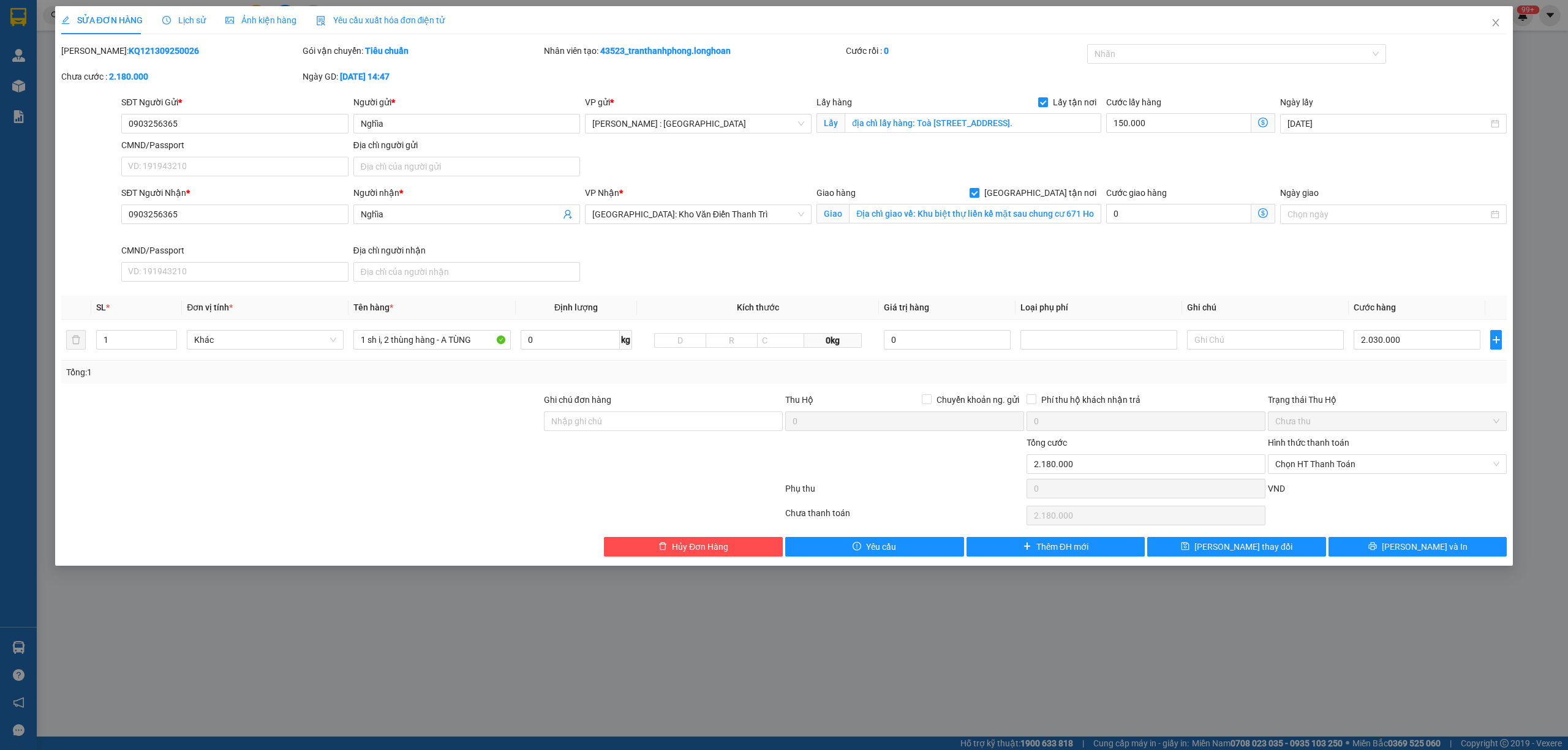
click at [191, 17] on span "Lịch sử" at bounding box center [183, 20] width 43 height 10
